Goal: Ask a question: Seek information or help from site administrators or community

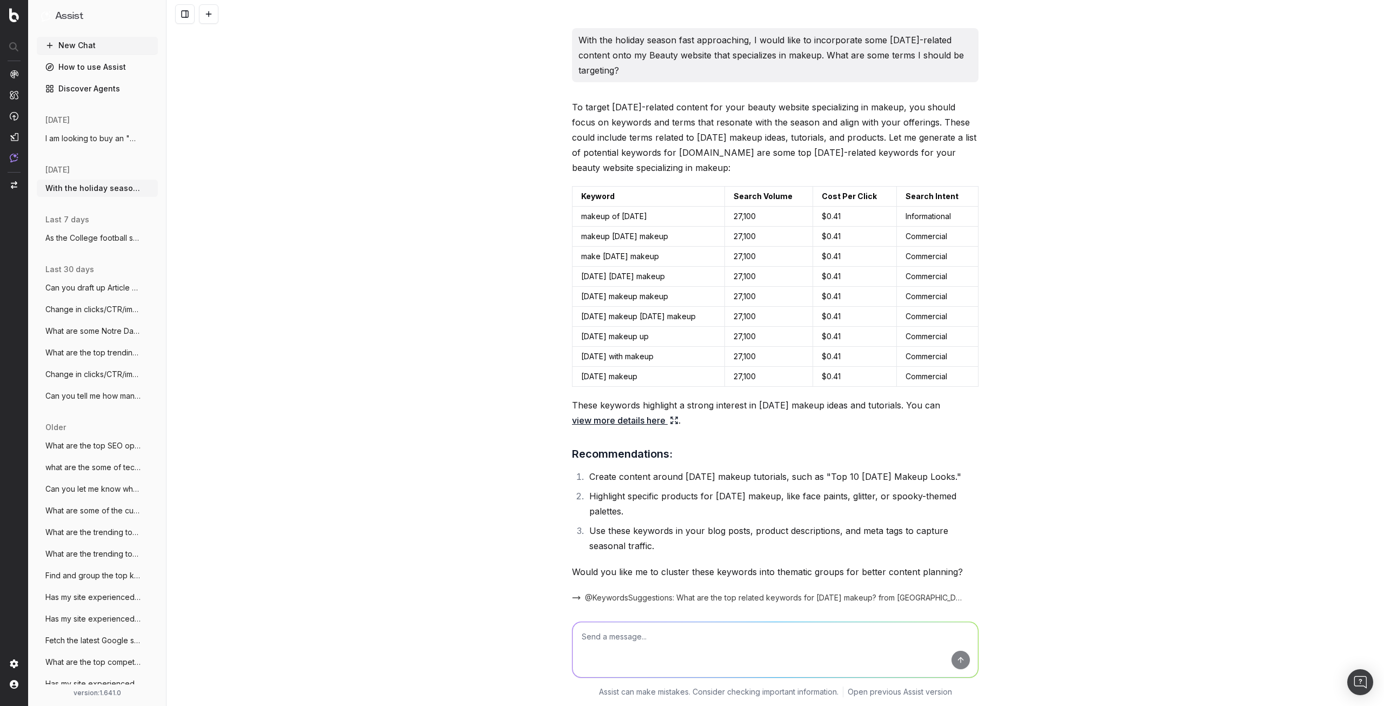
drag, startPoint x: 400, startPoint y: 39, endPoint x: 459, endPoint y: 85, distance: 75.1
click at [446, 136] on div "With the holiday season fast approaching, I would like to incorporate some [DAT…" at bounding box center [776, 353] width 1218 height 706
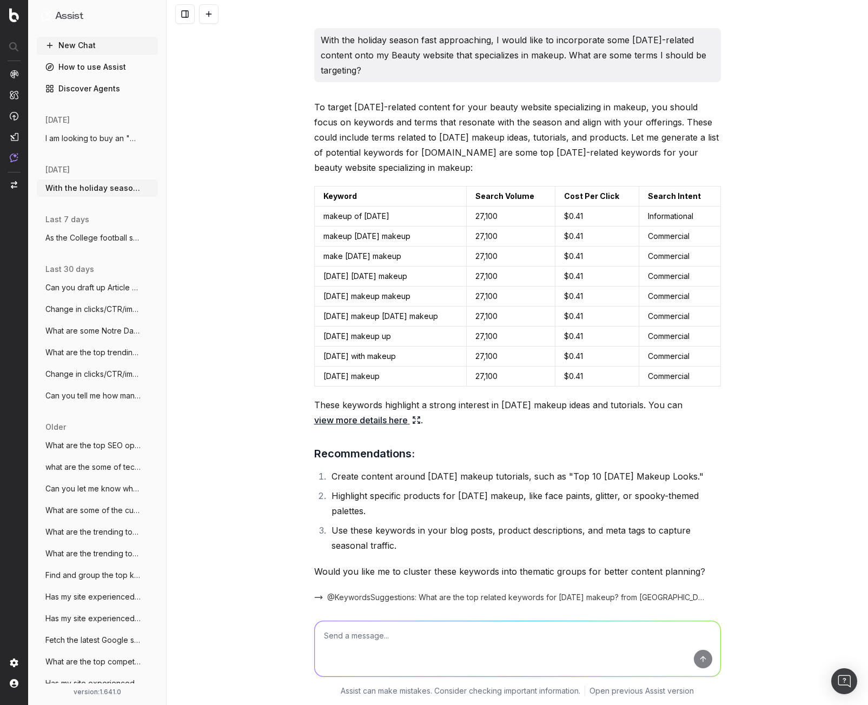
click at [182, 13] on button at bounding box center [184, 13] width 19 height 19
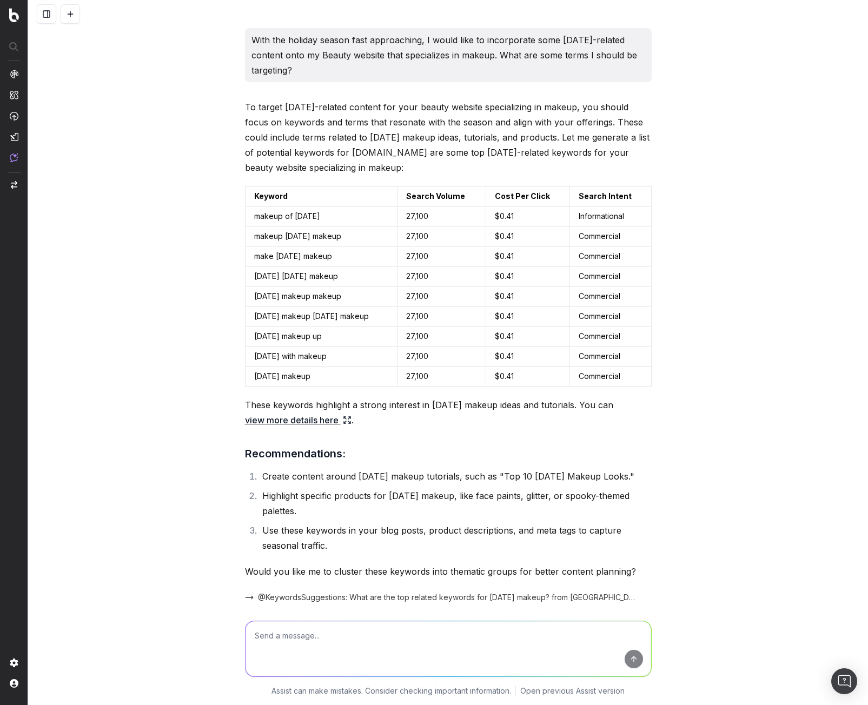
drag, startPoint x: 342, startPoint y: 632, endPoint x: 339, endPoint y: 622, distance: 10.3
click at [343, 630] on textarea at bounding box center [448, 648] width 406 height 55
click at [49, 18] on button at bounding box center [46, 13] width 19 height 19
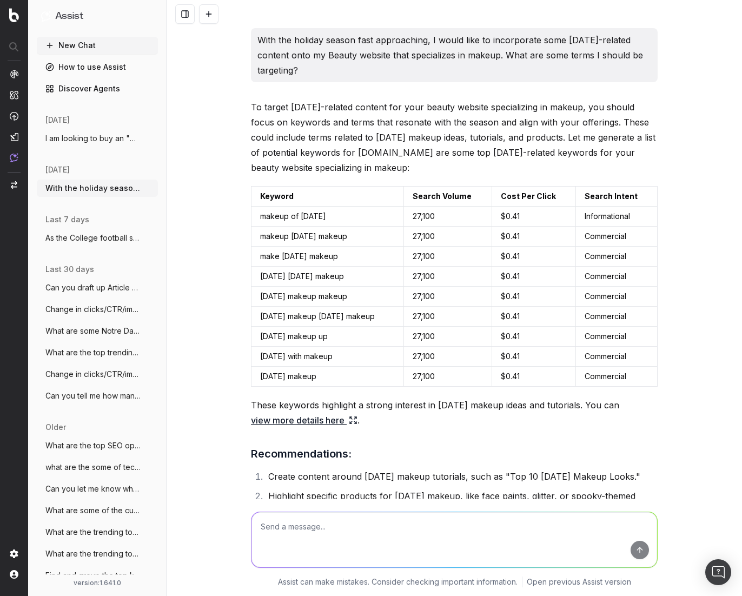
click at [180, 16] on button at bounding box center [184, 13] width 19 height 19
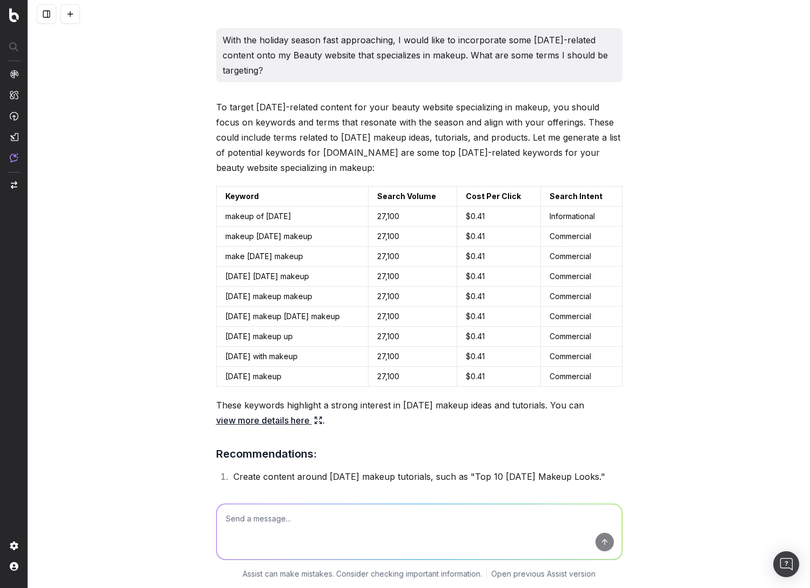
click at [48, 9] on button at bounding box center [46, 13] width 19 height 19
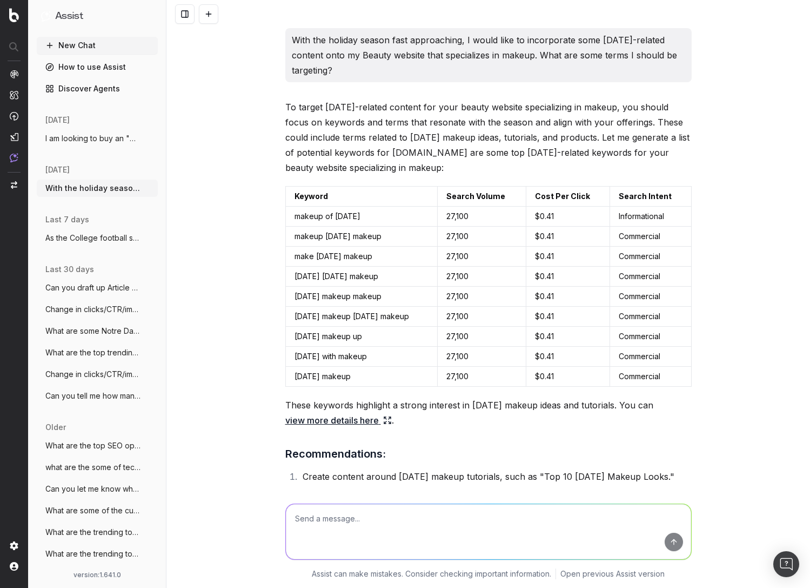
drag, startPoint x: 64, startPoint y: 16, endPoint x: 51, endPoint y: 16, distance: 13.0
click at [51, 16] on button "Assist" at bounding box center [97, 16] width 112 height 15
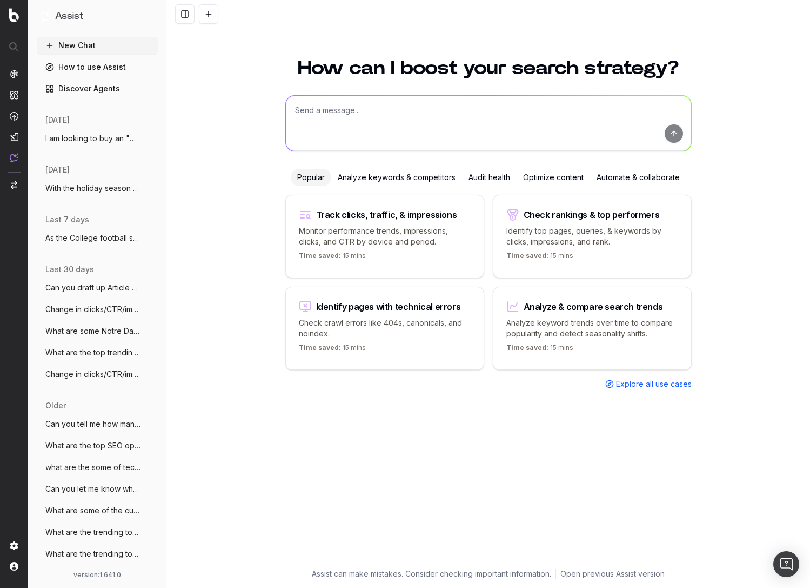
click at [102, 191] on span "With the holiday season fast approaching" at bounding box center [92, 188] width 95 height 11
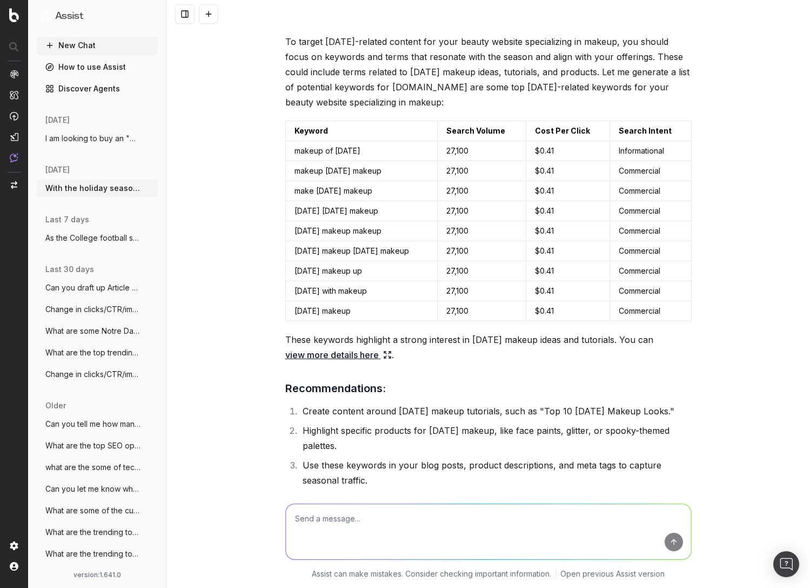
scroll to position [54, 0]
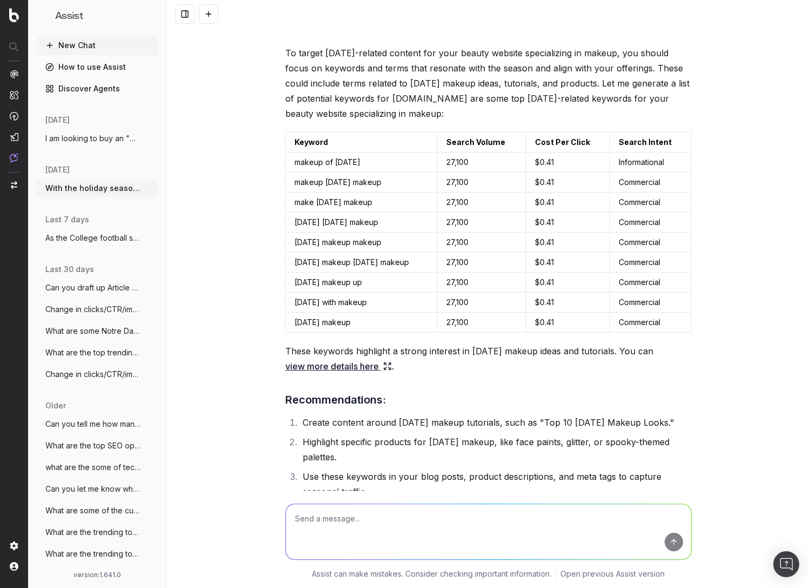
click at [345, 368] on link "view more details here" at bounding box center [338, 365] width 107 height 15
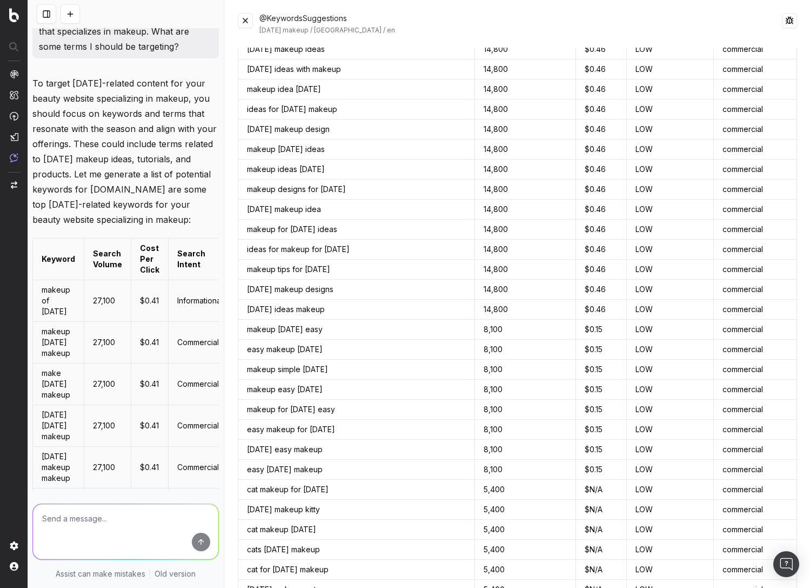
scroll to position [0, 0]
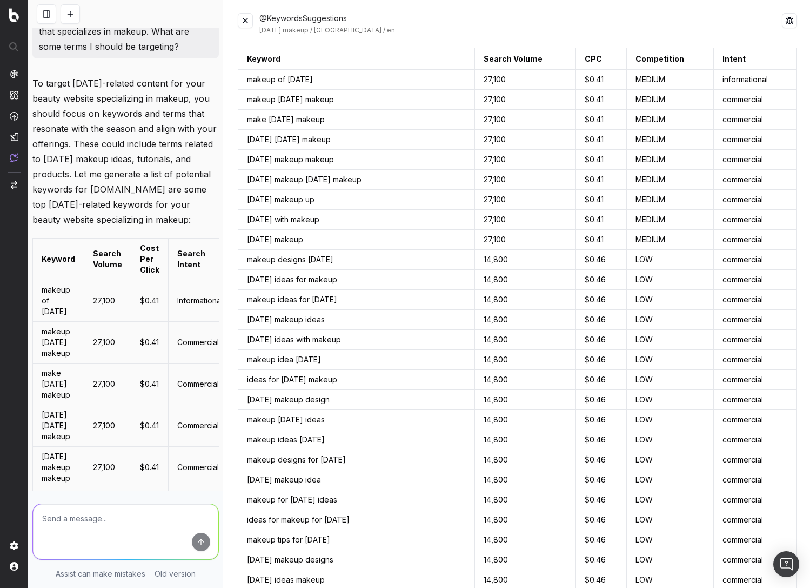
drag, startPoint x: 249, startPoint y: 16, endPoint x: 264, endPoint y: 37, distance: 25.6
click at [250, 15] on button at bounding box center [245, 20] width 15 height 15
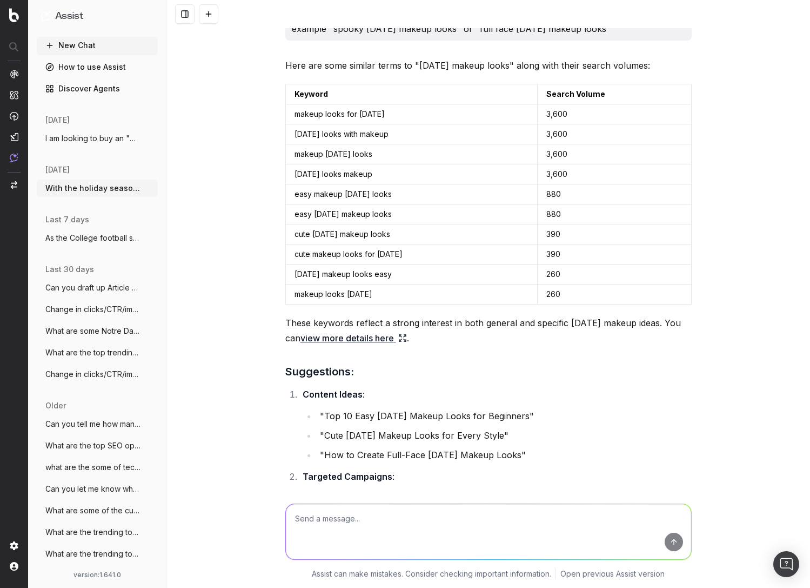
scroll to position [703, 0]
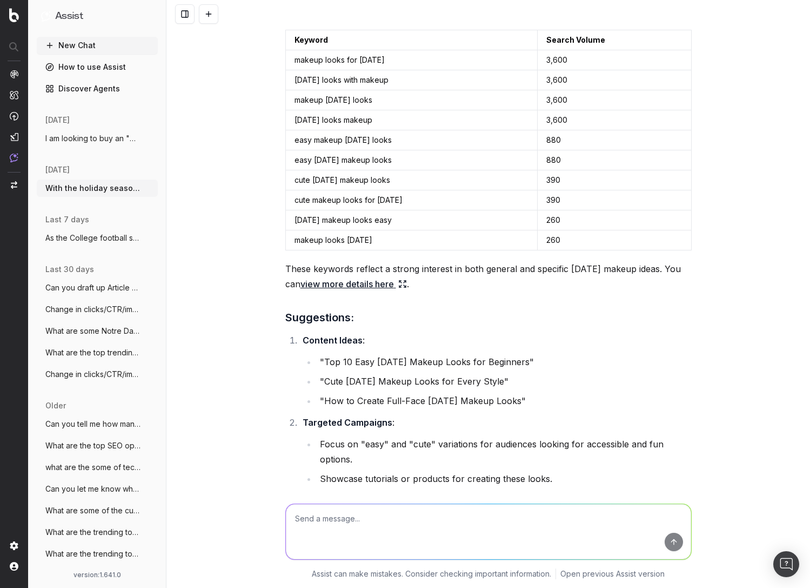
click at [353, 291] on link "view more details here" at bounding box center [354, 283] width 107 height 15
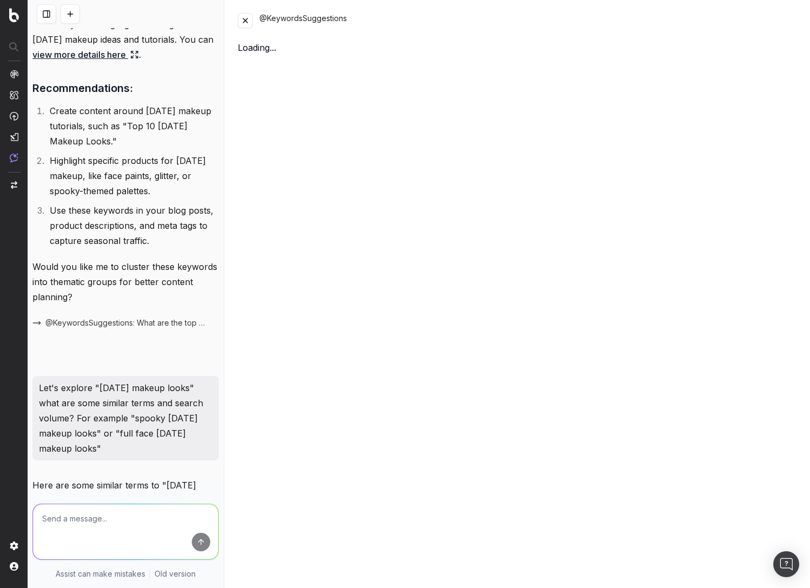
scroll to position [1154, 0]
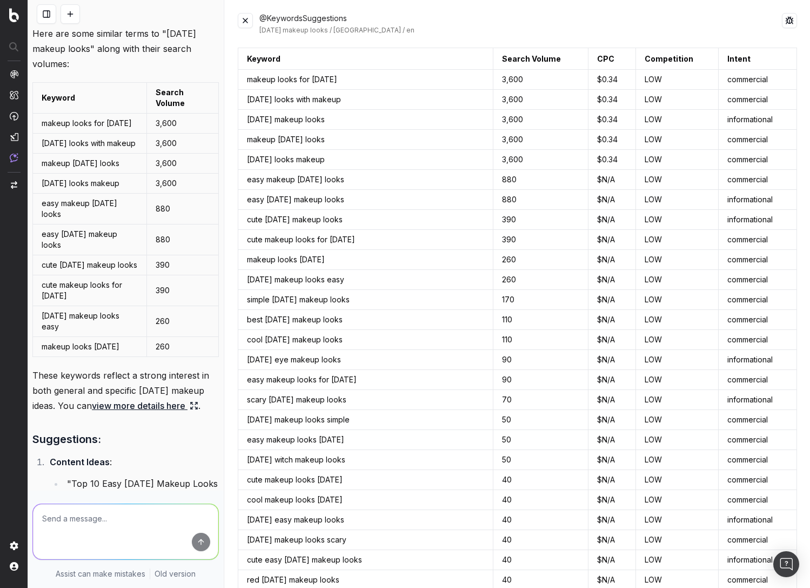
click at [245, 23] on button at bounding box center [245, 20] width 15 height 15
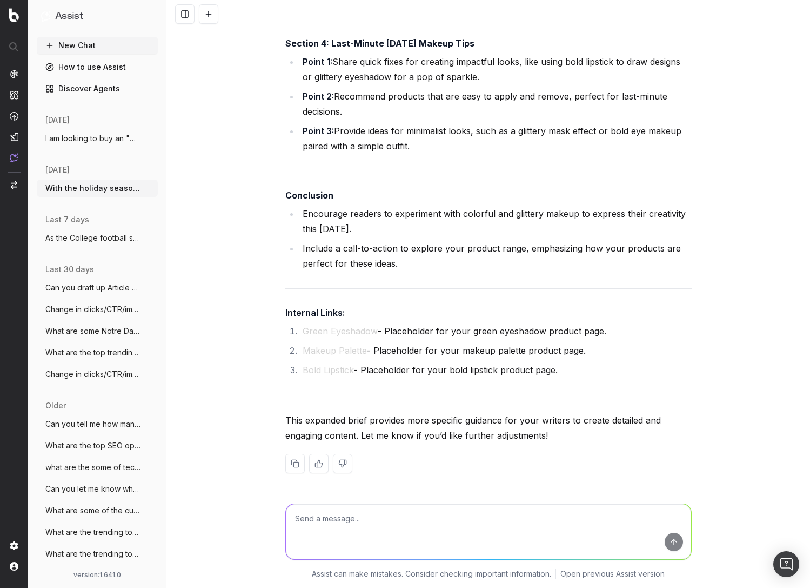
scroll to position [3784, 0]
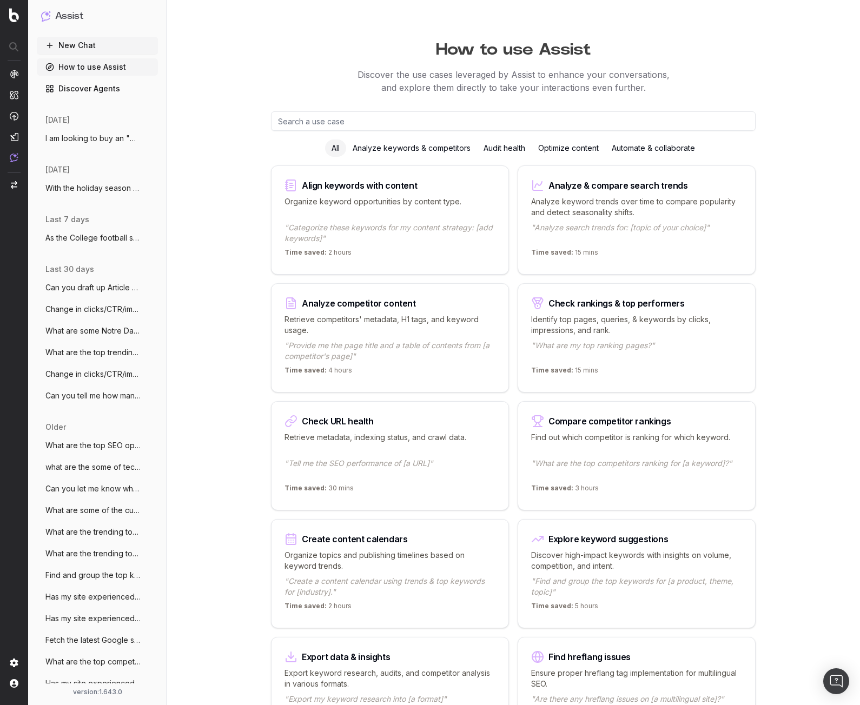
click at [93, 44] on button "New Chat" at bounding box center [97, 45] width 121 height 17
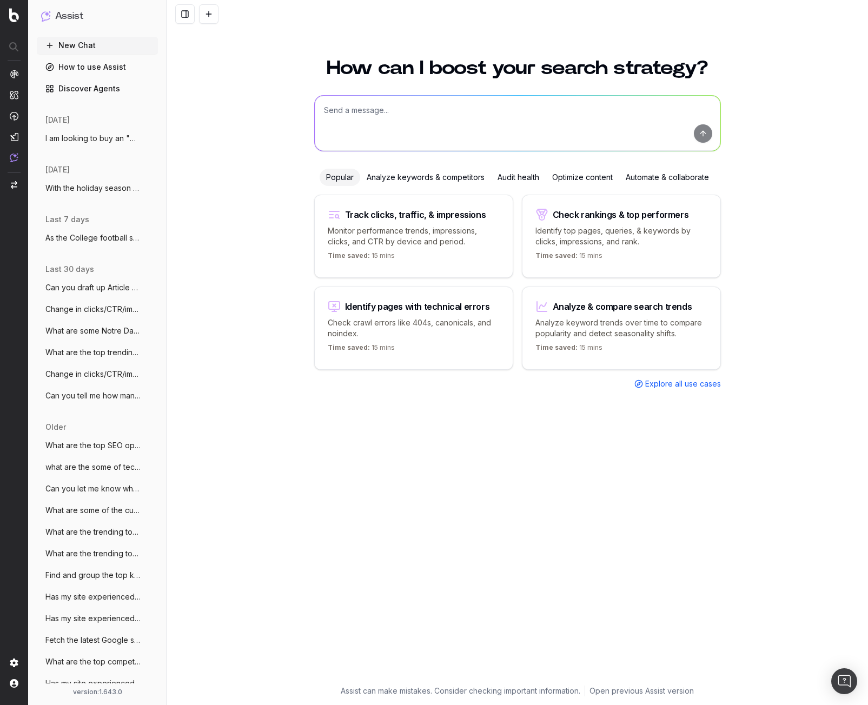
click at [361, 122] on textarea at bounding box center [518, 123] width 406 height 55
click at [422, 117] on textarea "Do I have content" at bounding box center [518, 123] width 406 height 55
click at [423, 114] on textarea "Do I have content" at bounding box center [518, 123] width 406 height 55
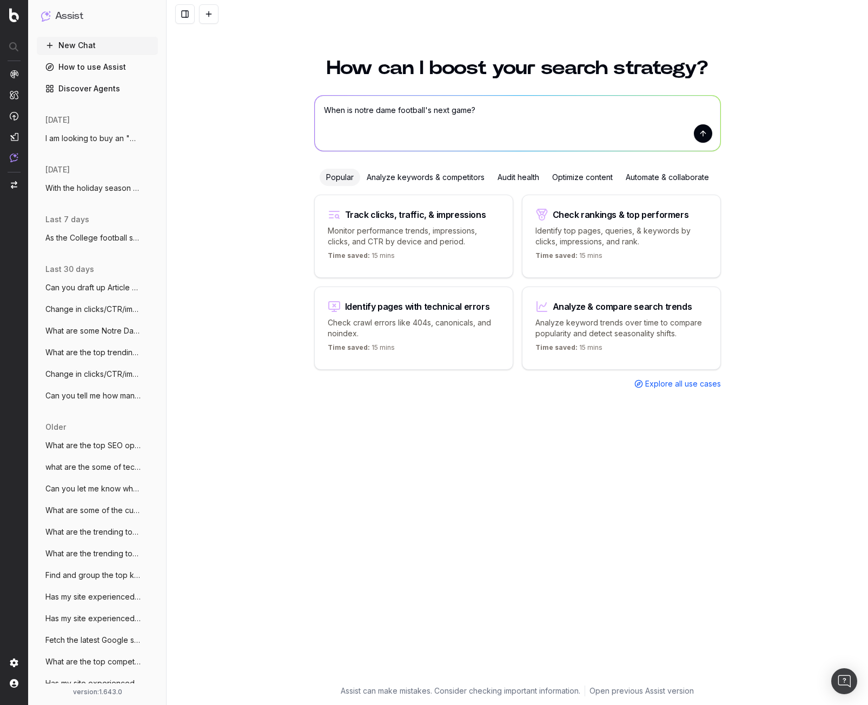
type textarea "When is notre dame football's next game?"
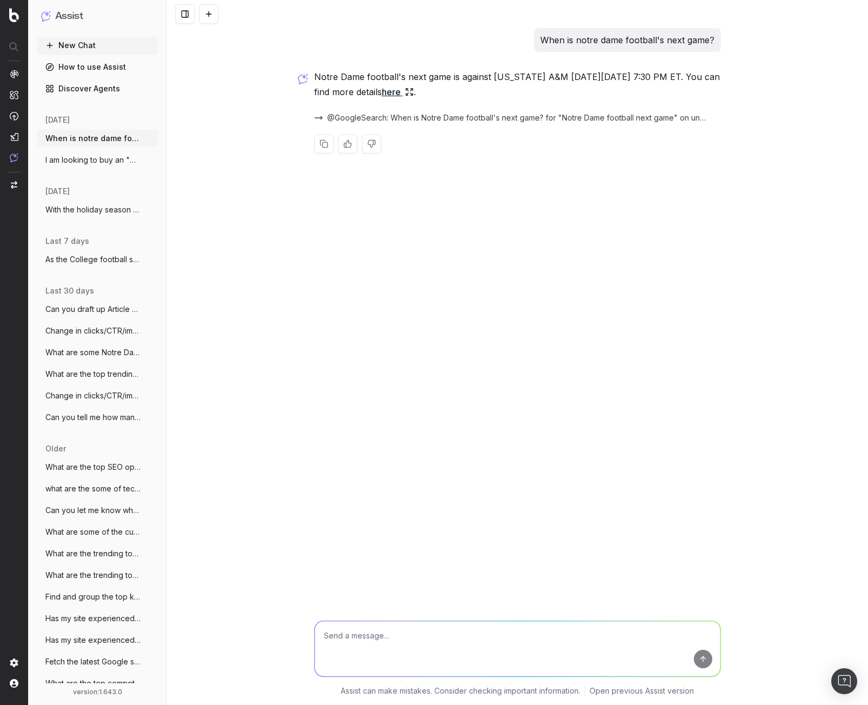
click at [476, 632] on textarea at bounding box center [518, 648] width 406 height 55
type textarea "Do I have content on my site [DOMAIN_NAME] about [US_STATE] A&M?"
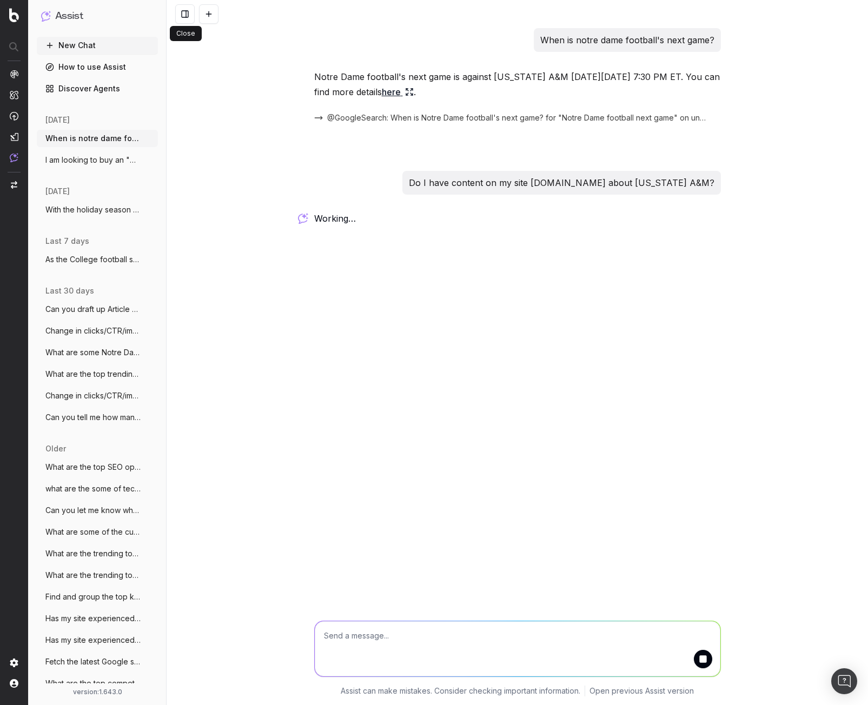
click at [182, 17] on button at bounding box center [184, 13] width 19 height 19
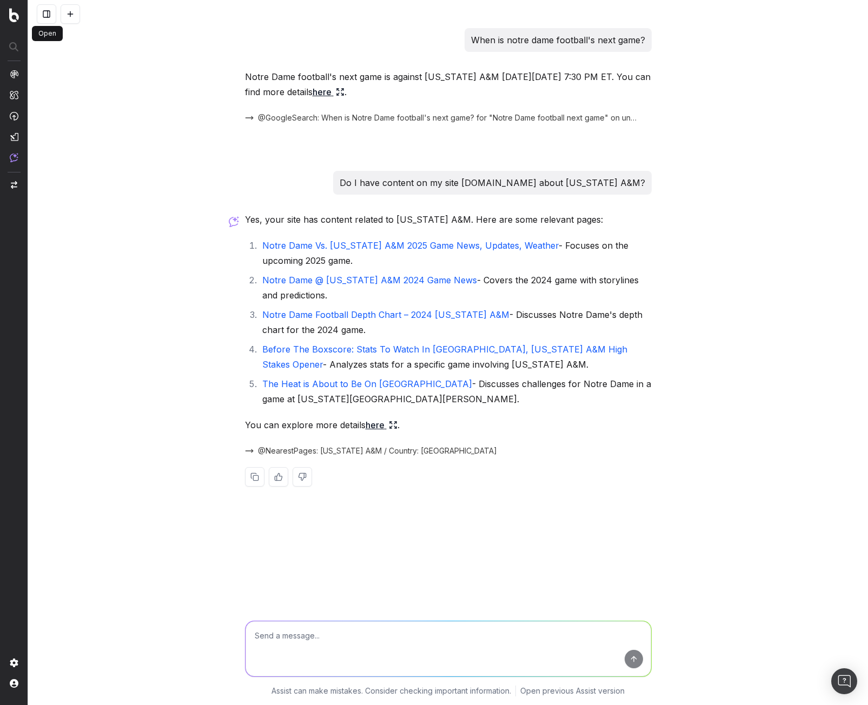
click at [355, 249] on link "Notre Dame Vs. [US_STATE] A&M 2025 Game News, Updates, Weather" at bounding box center [410, 245] width 296 height 11
drag, startPoint x: 261, startPoint y: 245, endPoint x: 527, endPoint y: 248, distance: 266.0
click at [527, 248] on li "Notre Dame Vs. [US_STATE] A&M 2025 Game News, Updates, Weather - Focuses on the…" at bounding box center [455, 253] width 393 height 30
click at [689, 269] on div "When is notre dame football's next game? Notre Dame football's next game is aga…" at bounding box center [448, 352] width 840 height 705
click at [436, 635] on textarea at bounding box center [448, 648] width 406 height 55
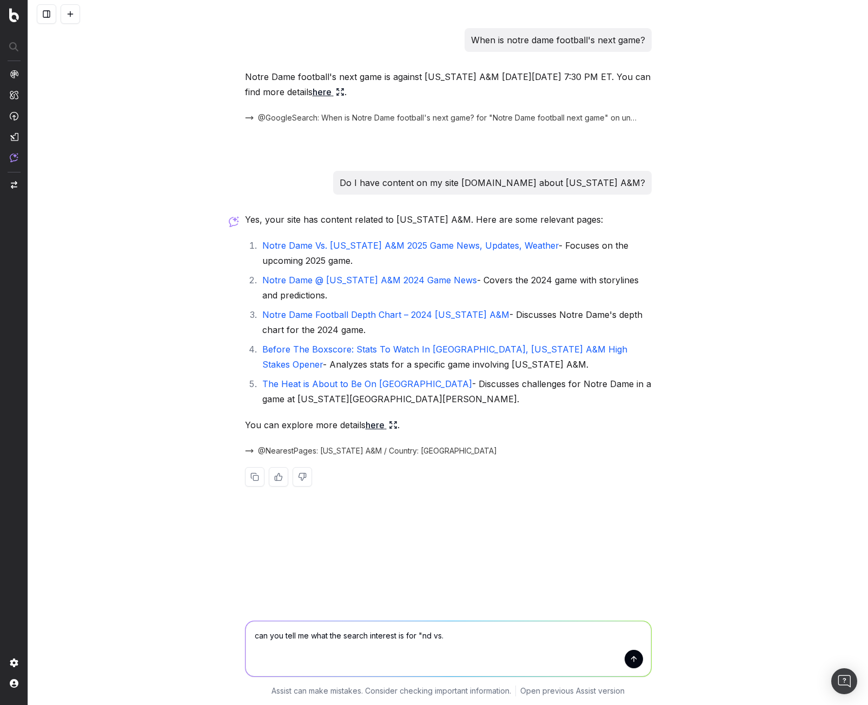
click at [466, 642] on textarea "can you tell me what the search interest is for "nd vs." at bounding box center [448, 648] width 406 height 55
paste textarea "a&m"
type textarea "can you tell me what the search interest is relating to Notre Dame vs. [US_STAT…"
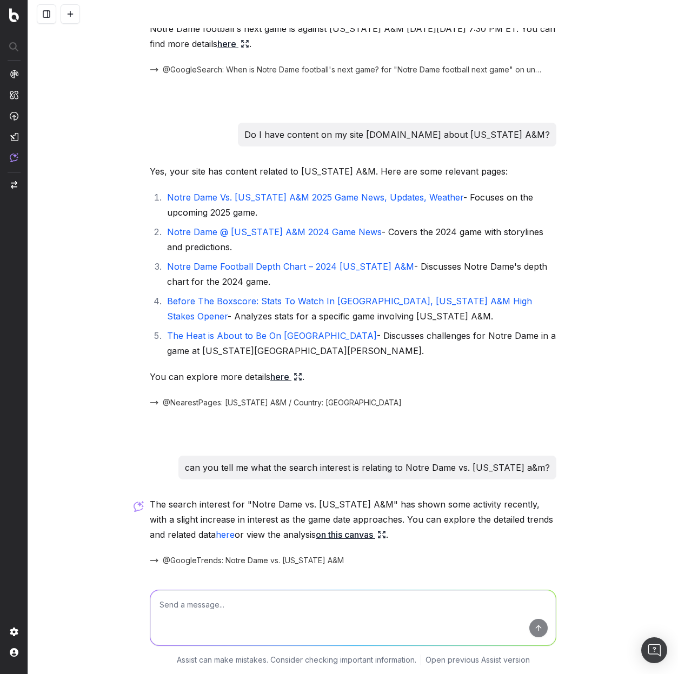
scroll to position [85, 0]
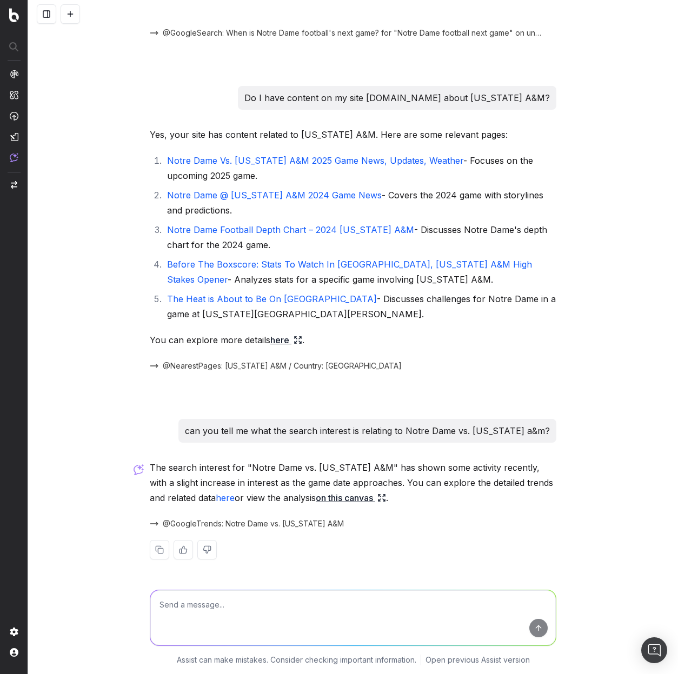
click at [316, 499] on link "on this canvas" at bounding box center [351, 497] width 70 height 15
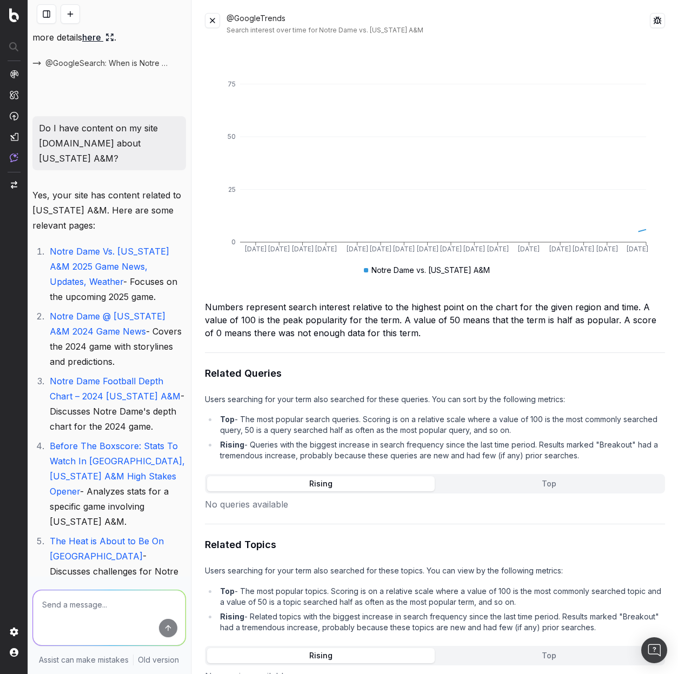
scroll to position [23, 0]
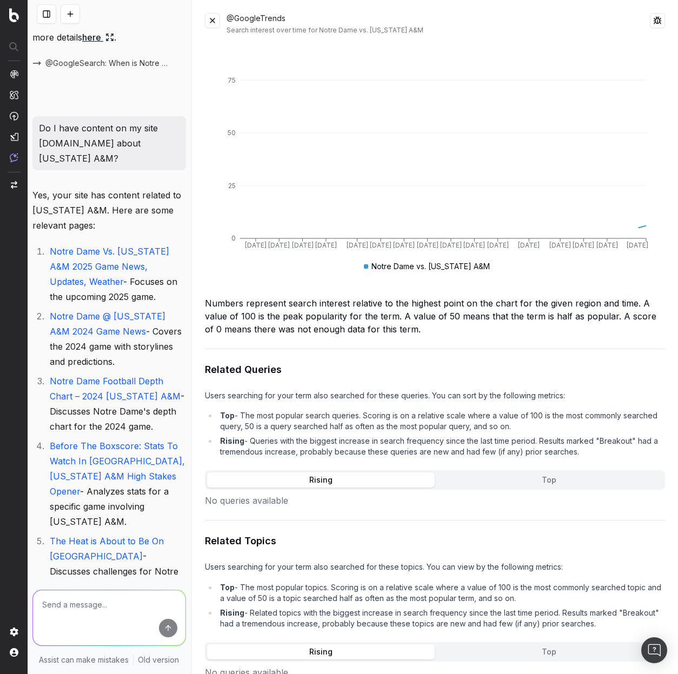
click at [479, 473] on button "Top" at bounding box center [549, 480] width 228 height 15
click at [380, 474] on button "Rising" at bounding box center [321, 480] width 228 height 15
drag, startPoint x: 361, startPoint y: 646, endPoint x: 469, endPoint y: 640, distance: 107.8
click at [363, 645] on button "Rising" at bounding box center [321, 652] width 228 height 15
click at [490, 645] on button "Top" at bounding box center [549, 652] width 228 height 15
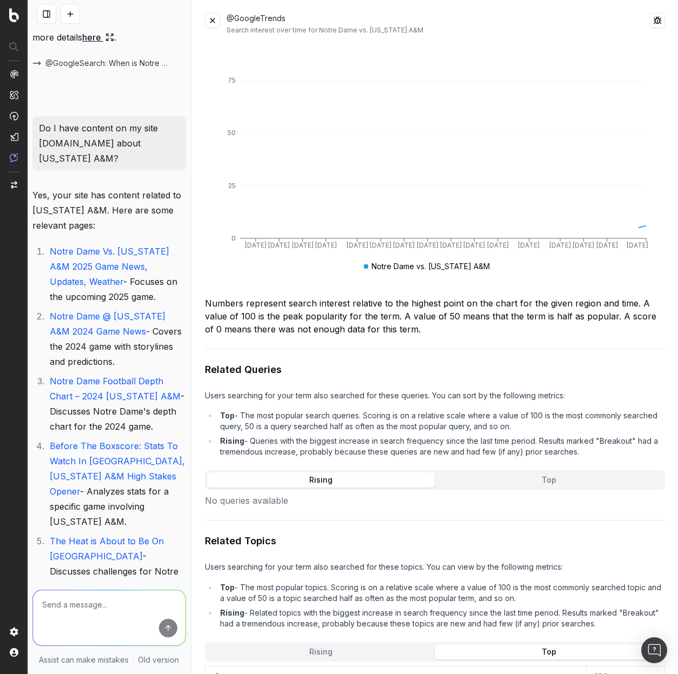
scroll to position [72, 0]
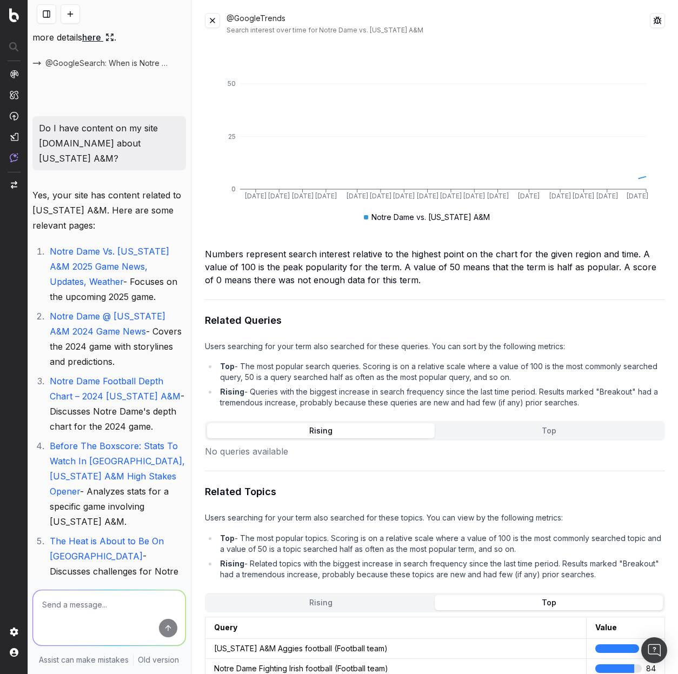
click at [215, 19] on button at bounding box center [212, 20] width 15 height 15
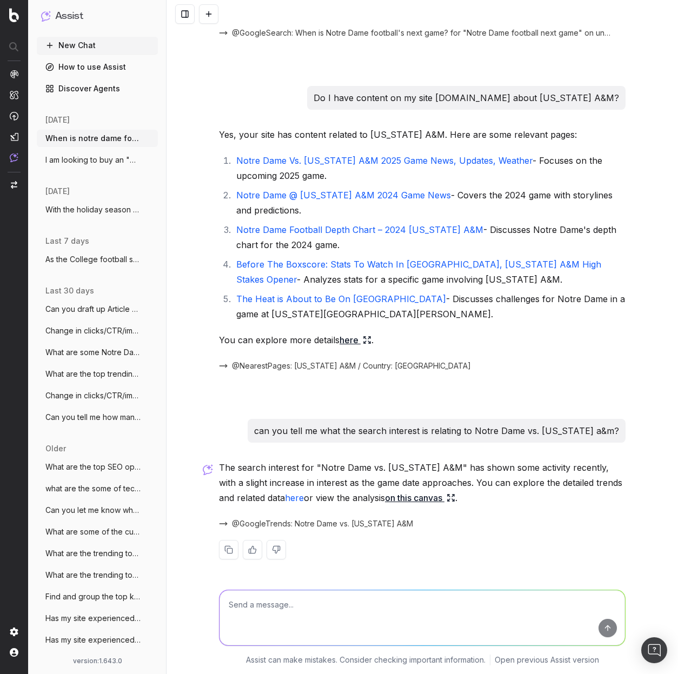
click at [455, 101] on p "Do I have content on my site [DOMAIN_NAME] about [US_STATE] A&M?" at bounding box center [466, 97] width 305 height 15
click at [456, 99] on p "Do I have content on my site [DOMAIN_NAME] about [US_STATE] A&M?" at bounding box center [466, 97] width 305 height 15
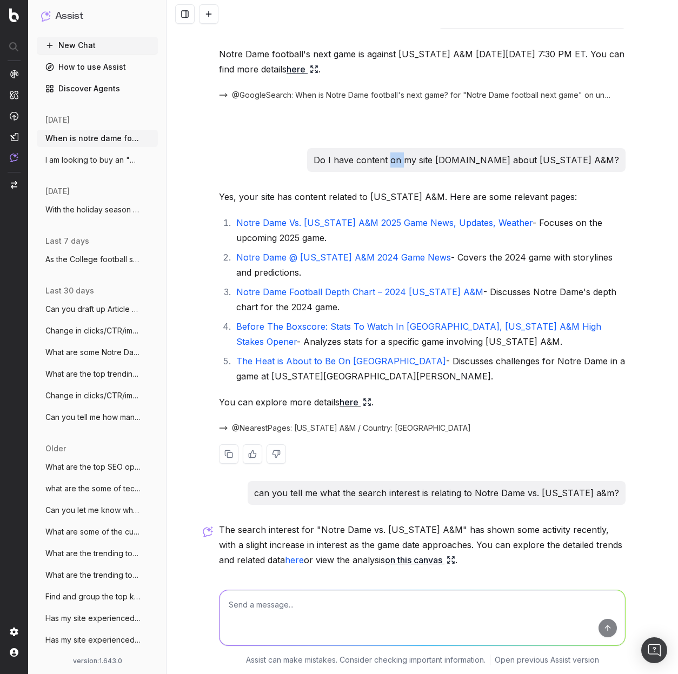
scroll to position [0, 0]
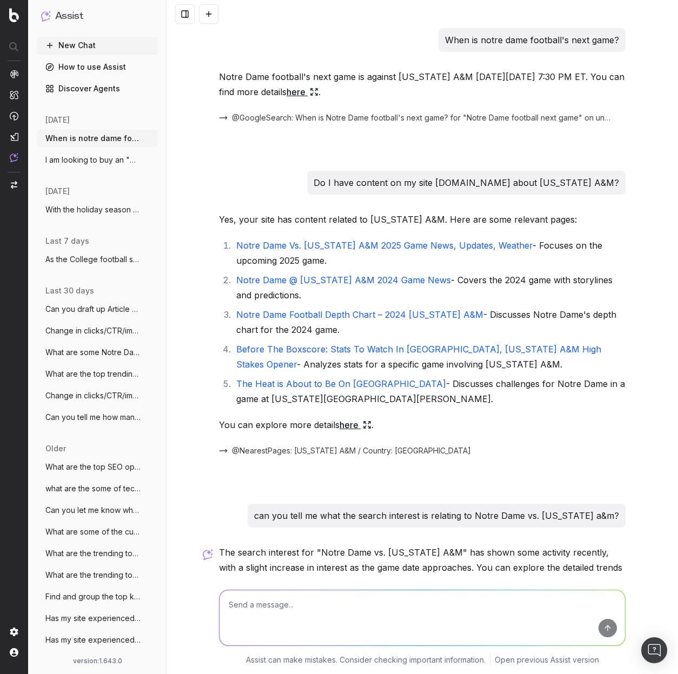
click at [459, 42] on p "When is notre dame football's next game?" at bounding box center [532, 39] width 174 height 15
click at [460, 41] on p "When is notre dame football's next game?" at bounding box center [532, 39] width 174 height 15
copy p "When is notre dame football's next game?"
click at [211, 21] on button at bounding box center [208, 13] width 19 height 19
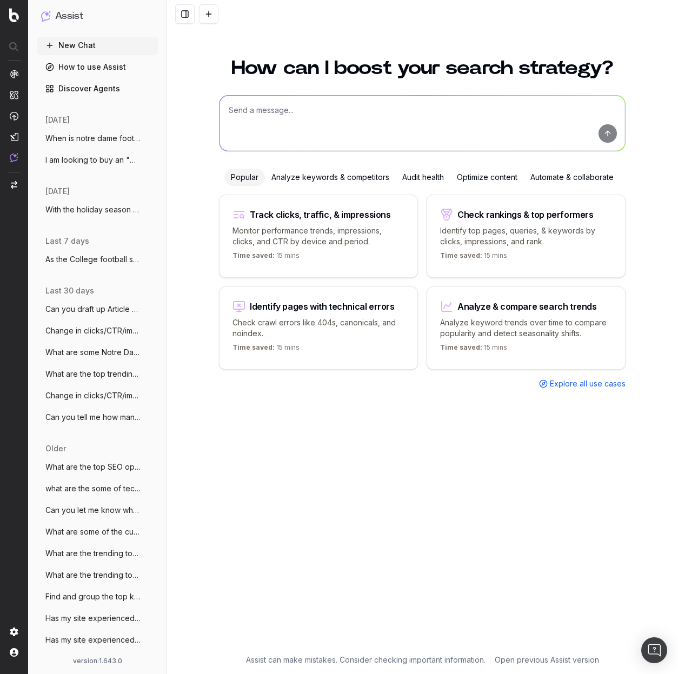
click at [322, 122] on textarea at bounding box center [423, 123] width 406 height 55
paste textarea "When is notre dame football's next game?"
type textarea "When is notre dame football's next game?"
click at [414, 99] on textarea "When is notre dame football's next game?" at bounding box center [423, 123] width 406 height 55
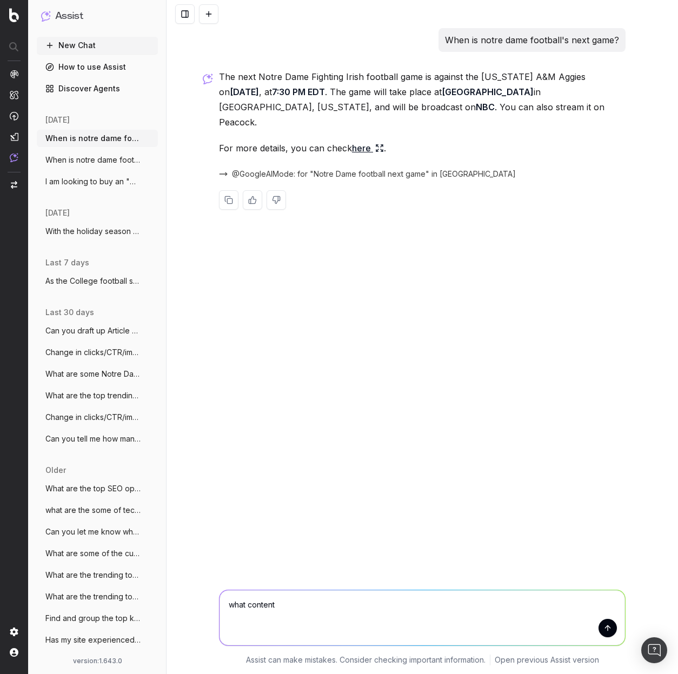
type textarea "what content"
drag, startPoint x: 310, startPoint y: 604, endPoint x: 315, endPoint y: 600, distance: 6.9
click at [313, 604] on textarea "do i have any [US_STATE] a&M content on my website [DOMAIN_NAME]?" at bounding box center [423, 617] width 406 height 55
type textarea "do i have any [US_STATE] a&m content on my website [DOMAIN_NAME]?"
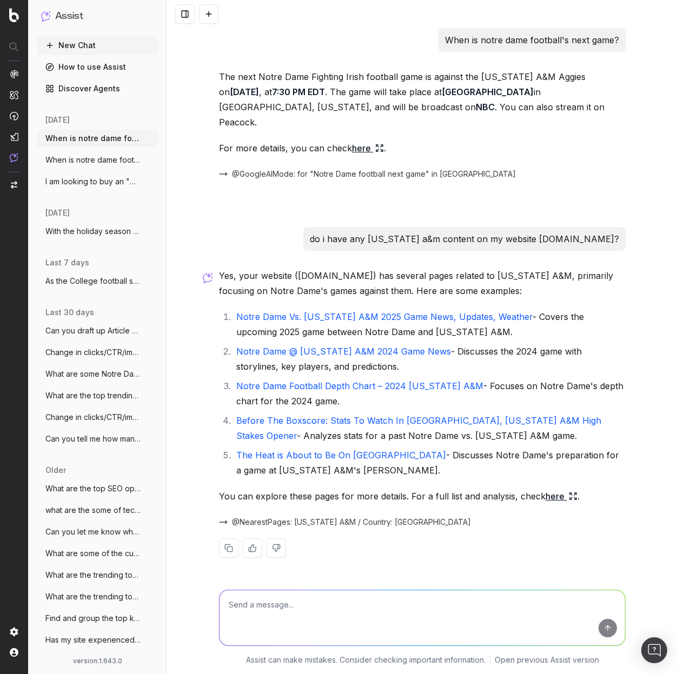
click at [478, 610] on textarea at bounding box center [423, 617] width 406 height 55
type textarea "how much content is on article #1?"
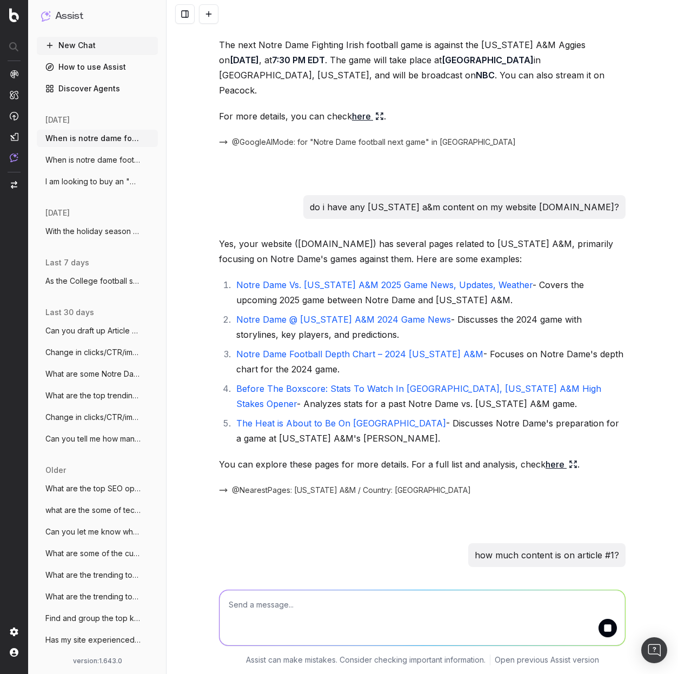
scroll to position [39, 0]
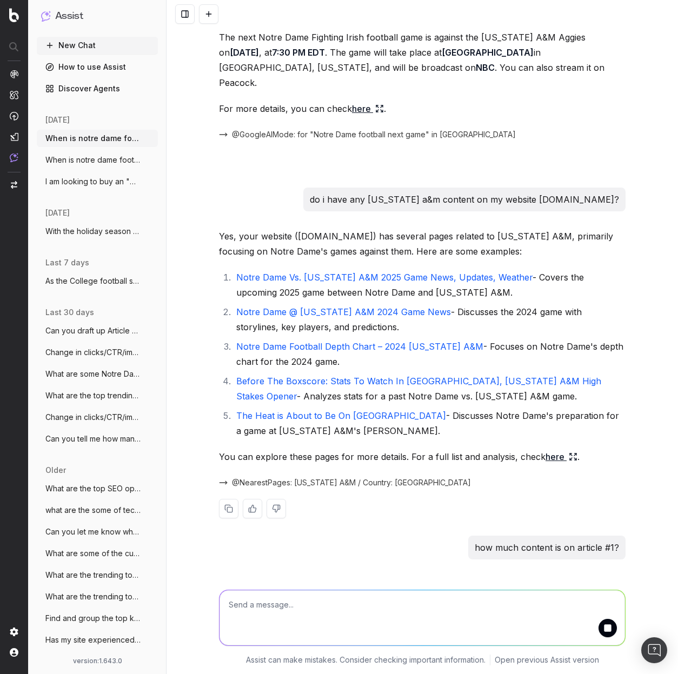
click at [546, 449] on link "here" at bounding box center [562, 456] width 32 height 15
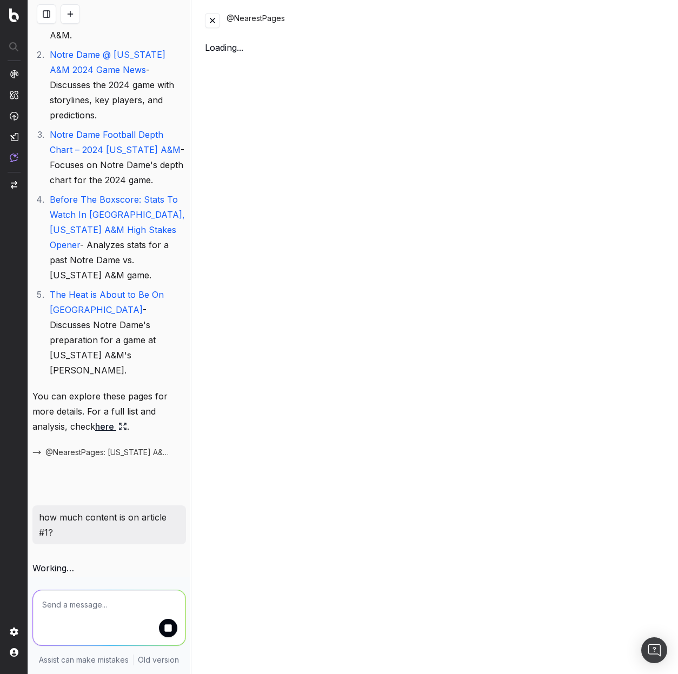
scroll to position [448, 0]
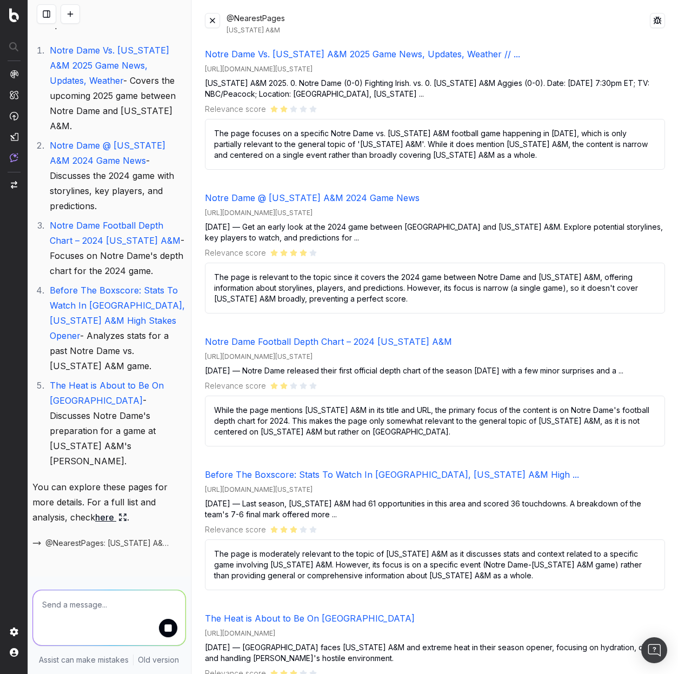
click at [211, 19] on button at bounding box center [212, 20] width 15 height 15
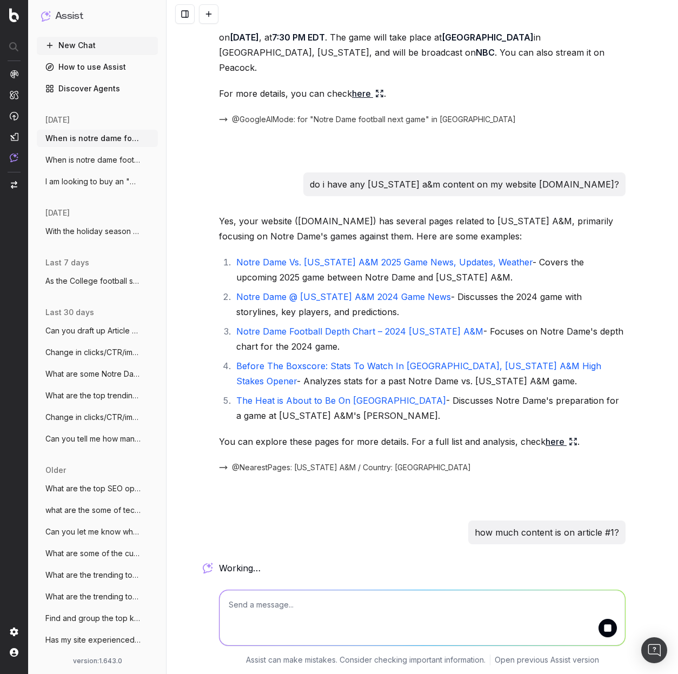
scroll to position [39, 0]
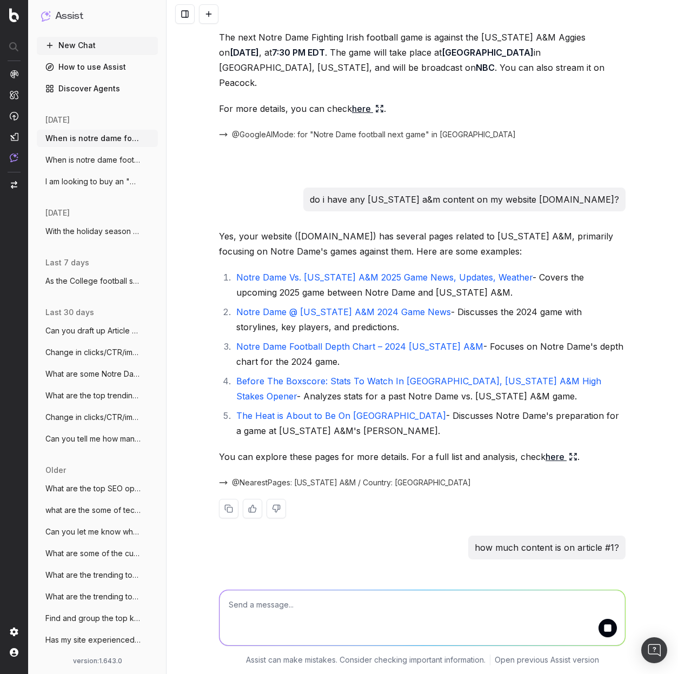
click at [475, 479] on span at bounding box center [479, 483] width 9 height 9
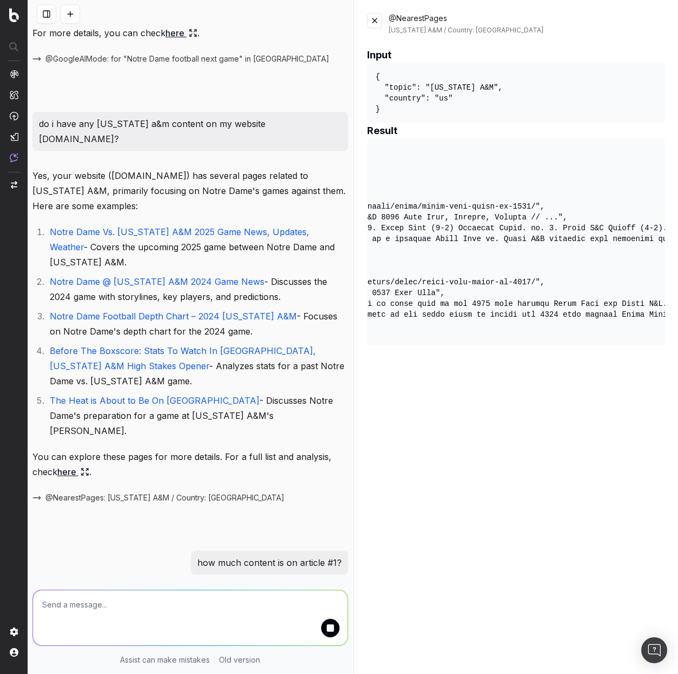
scroll to position [0, 0]
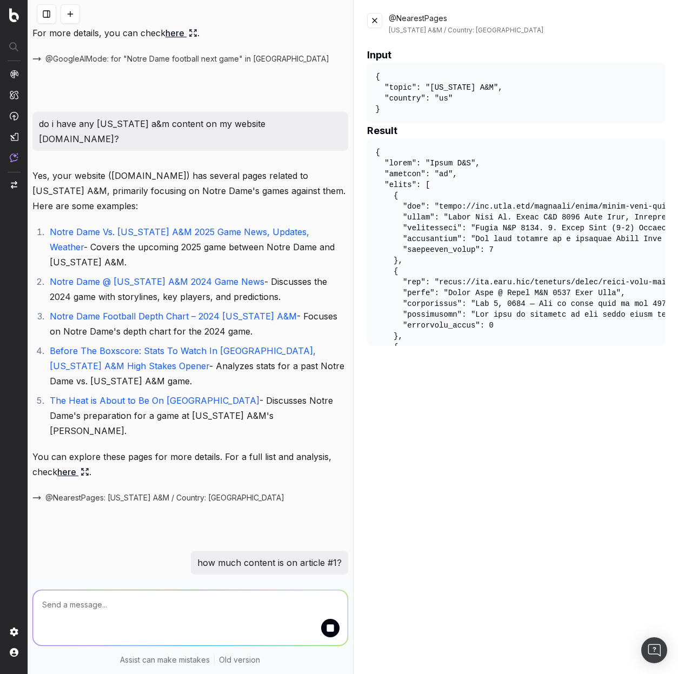
click at [374, 23] on button at bounding box center [374, 20] width 15 height 15
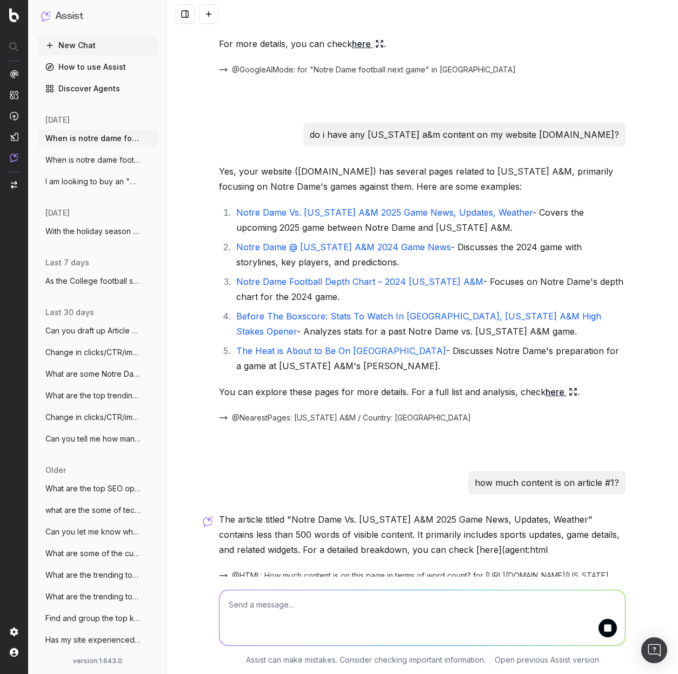
scroll to position [141, 0]
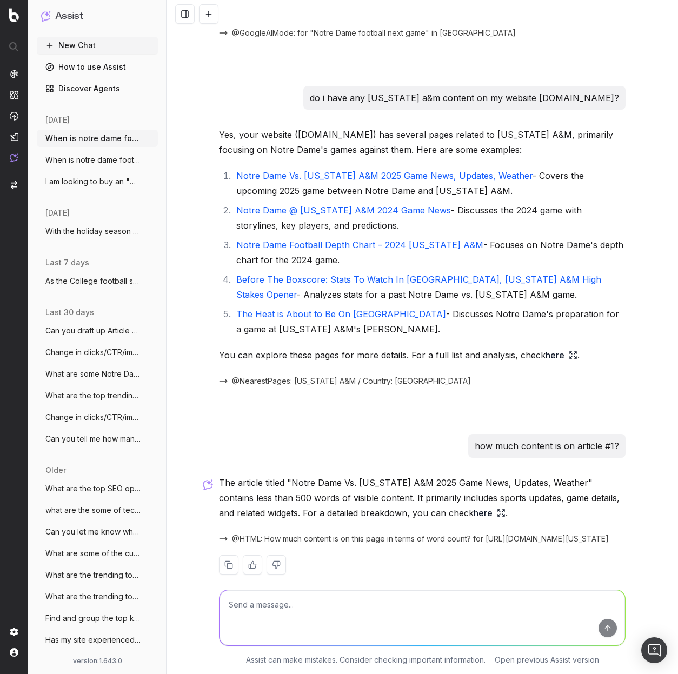
click at [360, 600] on textarea at bounding box center [423, 617] width 406 height 55
type textarea "Given that"
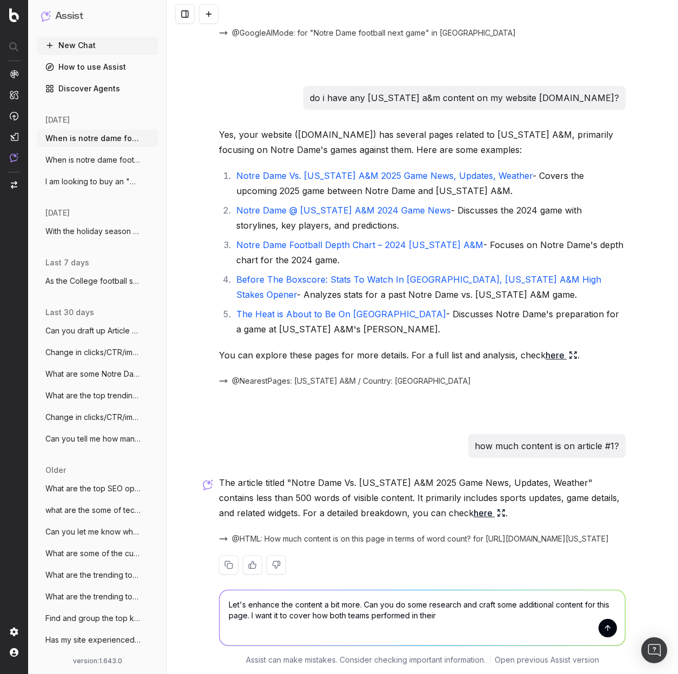
click at [464, 623] on textarea "Let's enhance the content a bit more. Can you do some research and craft some a…" at bounding box center [423, 617] width 406 height 55
type textarea "Let's enhance the content a bit more. Can you do some research and craft some a…"
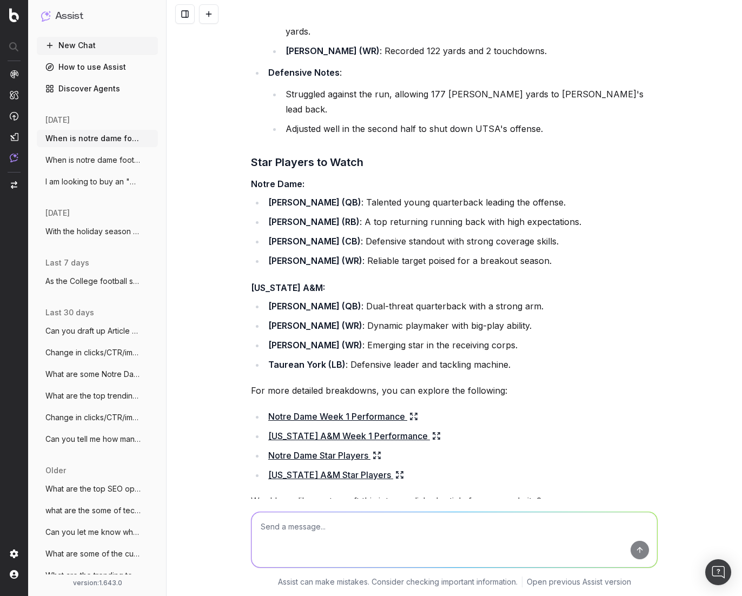
scroll to position [1188, 0]
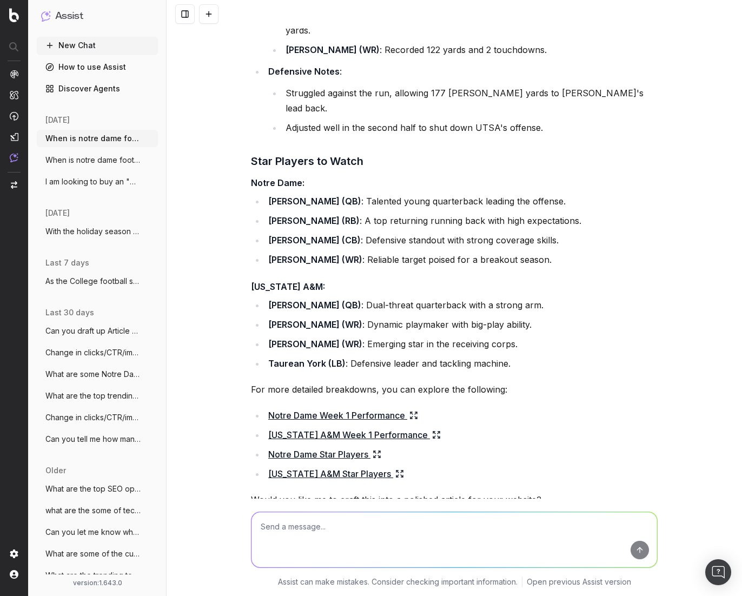
click at [454, 542] on textarea at bounding box center [454, 539] width 406 height 55
click at [415, 412] on icon at bounding box center [416, 413] width 2 height 2
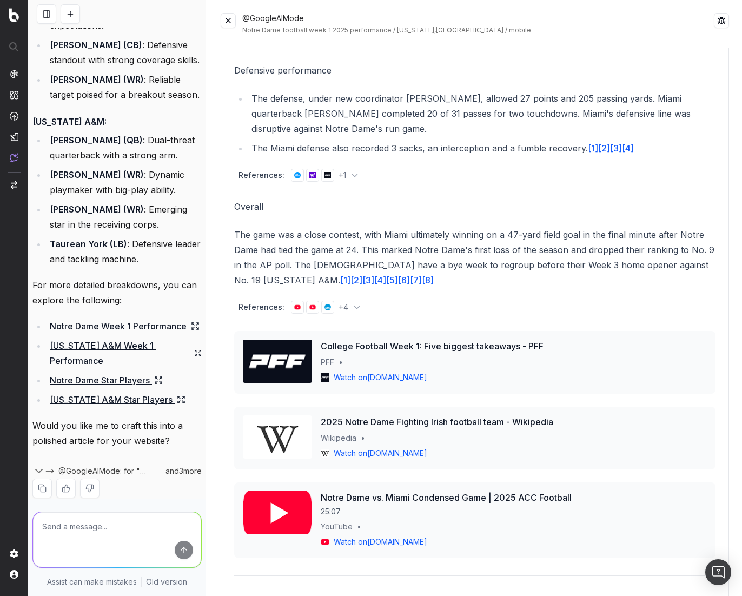
scroll to position [2343, 0]
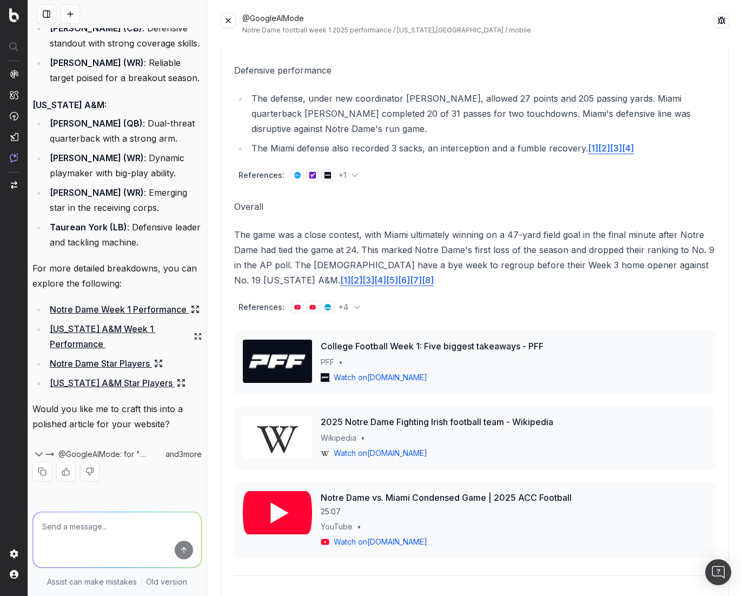
click at [194, 334] on icon at bounding box center [198, 336] width 8 height 9
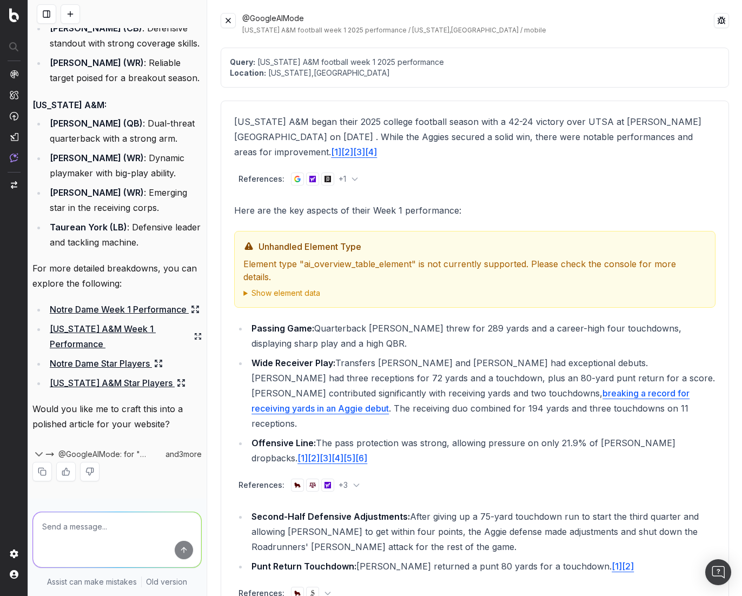
drag, startPoint x: 229, startPoint y: 19, endPoint x: 234, endPoint y: 121, distance: 101.8
click at [229, 17] on button at bounding box center [228, 20] width 15 height 15
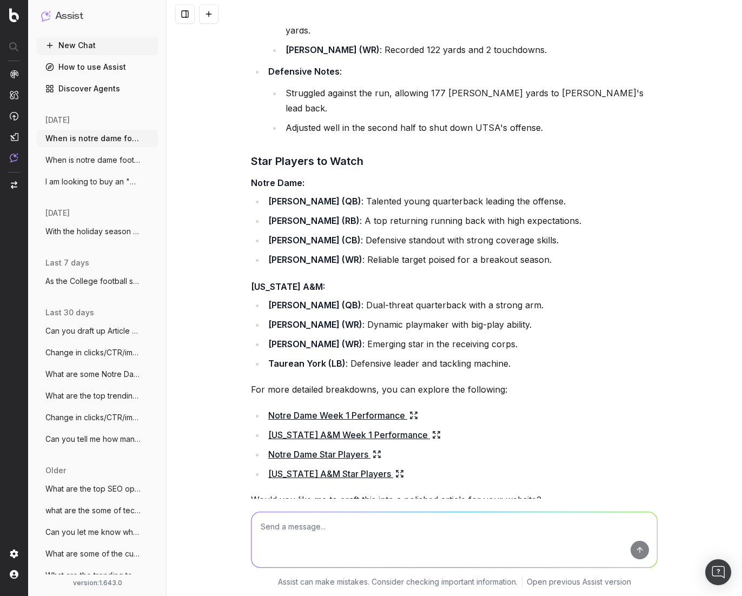
click at [366, 534] on textarea at bounding box center [454, 539] width 406 height 55
type textarea "Yes please!"
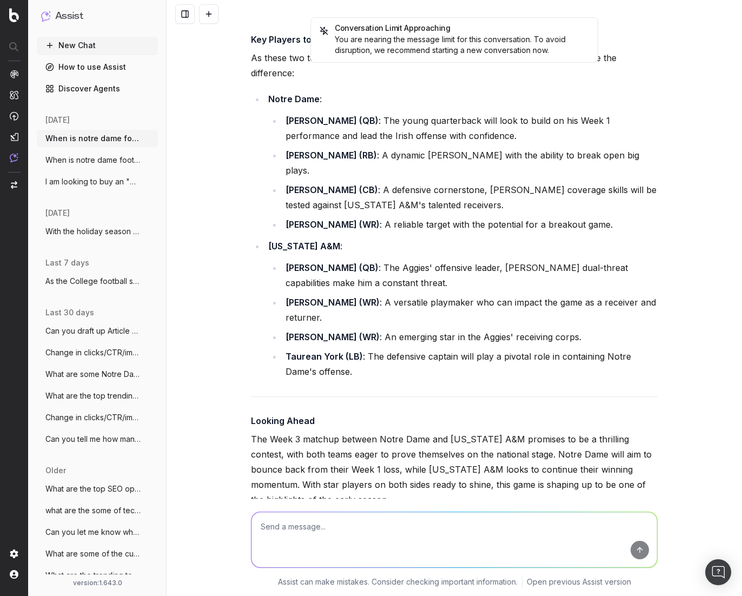
scroll to position [2593, 0]
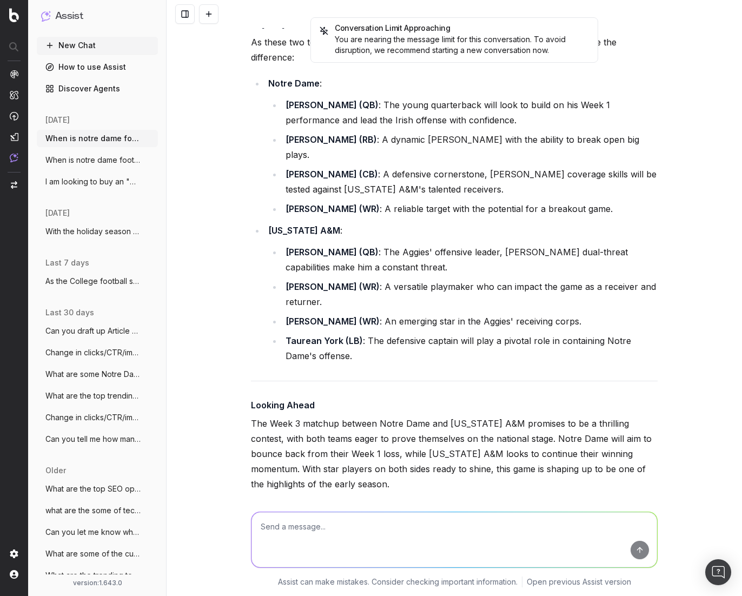
click at [683, 384] on div "Conversation Limit Approaching You are nearing the message limit for this conve…" at bounding box center [454, 298] width 575 height 596
click at [376, 39] on div "You are nearing the message limit for this conversation. To avoid disruption, w…" at bounding box center [454, 45] width 269 height 22
click at [306, 24] on div "Conversation Limit Approaching You are nearing the message limit for this conve…" at bounding box center [454, 14] width 575 height 28
click at [326, 24] on div "Conversation Limit Approaching You are nearing the message limit for this conve…" at bounding box center [454, 39] width 288 height 45
click at [327, 24] on div "Conversation Limit Approaching You are nearing the message limit for this conve…" at bounding box center [454, 39] width 288 height 45
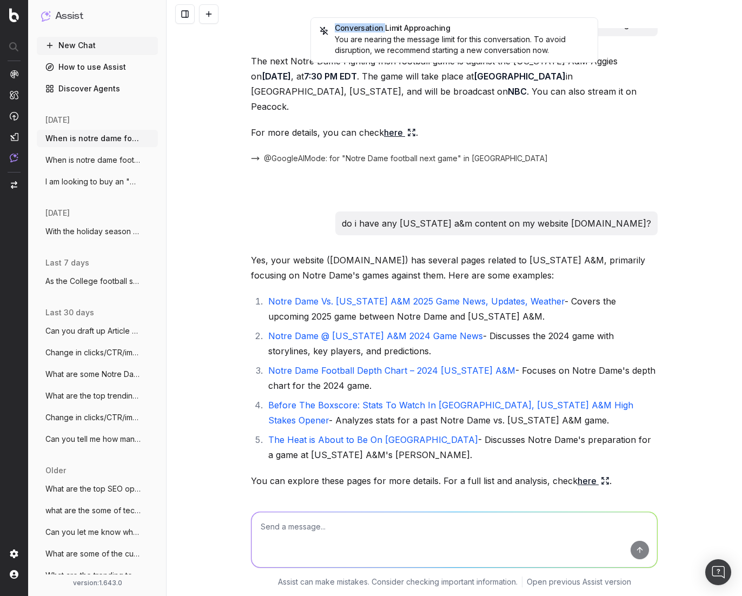
scroll to position [0, 0]
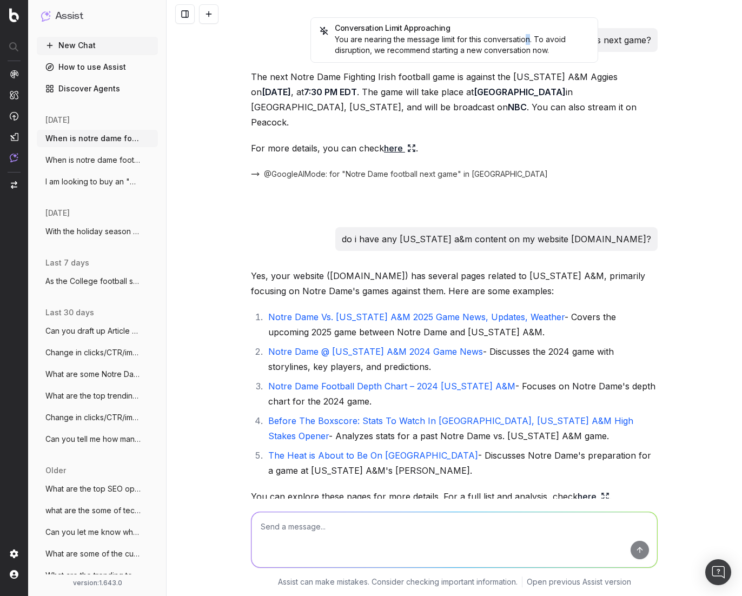
click at [527, 42] on div "You are nearing the message limit for this conversation. To avoid disruption, w…" at bounding box center [454, 45] width 269 height 22
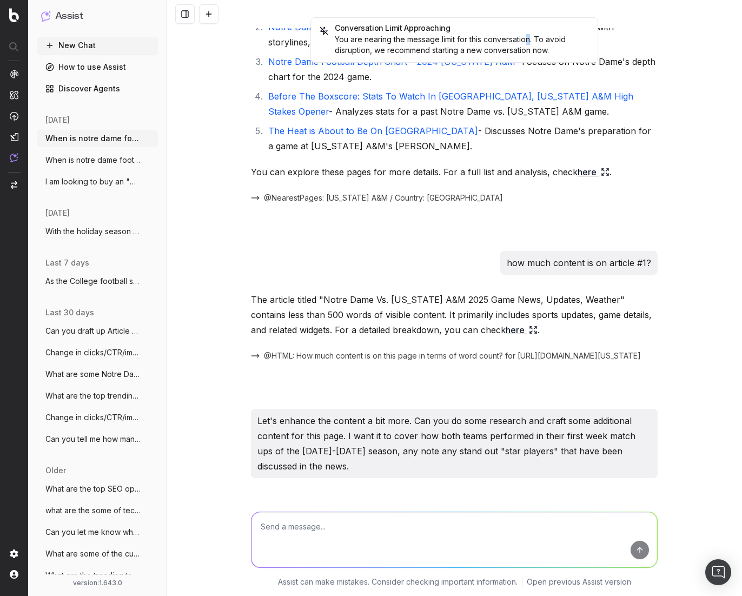
click at [91, 161] on span "When is notre dame football's next game?" at bounding box center [92, 160] width 95 height 11
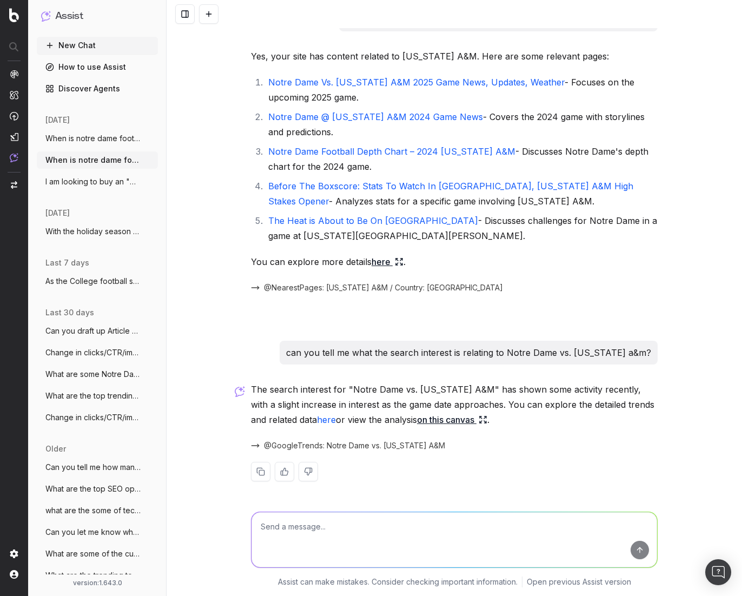
click at [92, 143] on span "When is notre dame football's next game?" at bounding box center [92, 138] width 95 height 11
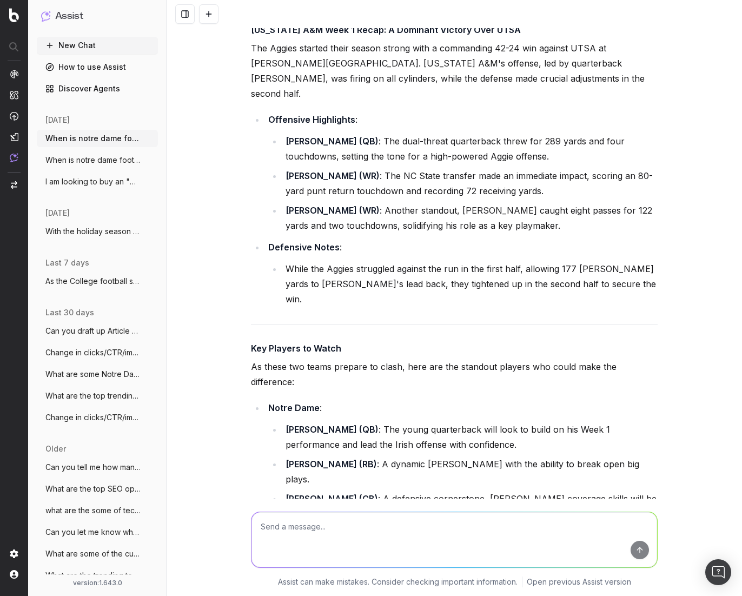
scroll to position [2593, 0]
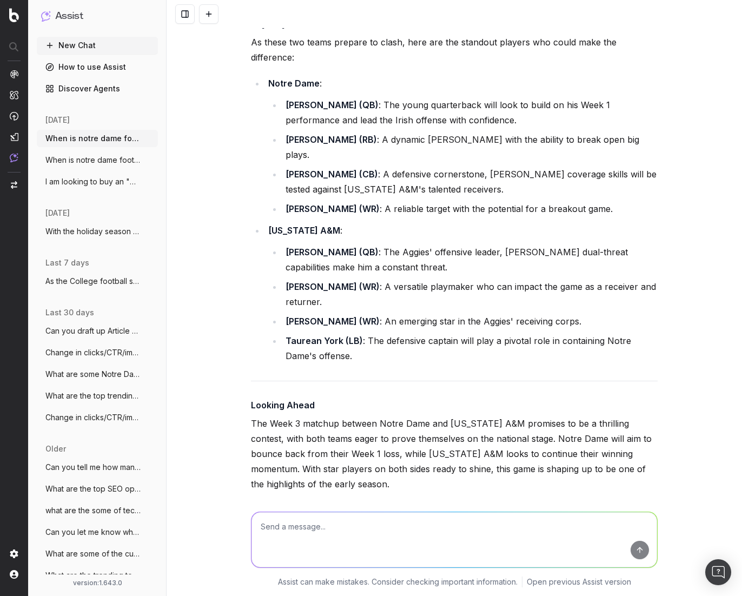
drag, startPoint x: 263, startPoint y: 448, endPoint x: 376, endPoint y: 445, distance: 113.0
click at [265, 579] on span "@ProjectMemory: getting tone_of_voice" at bounding box center [335, 584] width 143 height 11
click at [537, 553] on p "Let me know if you'd like any adjustments or additional details!" at bounding box center [454, 560] width 407 height 15
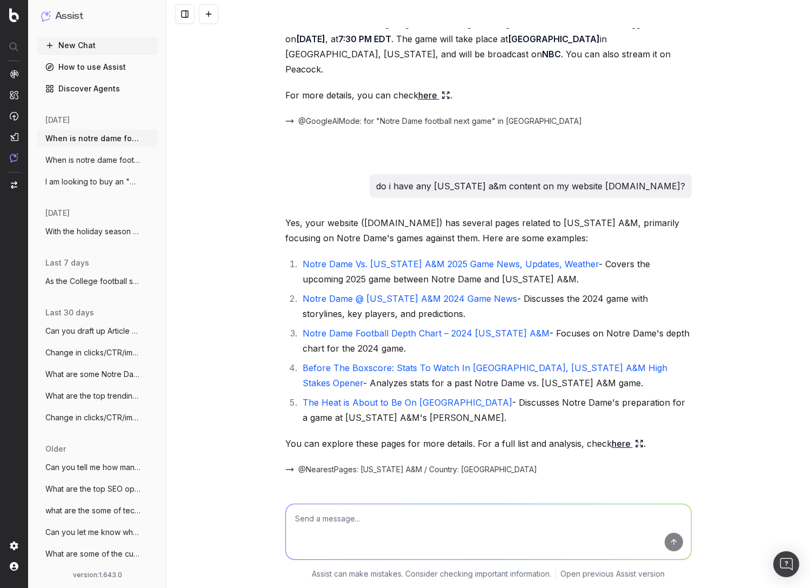
scroll to position [0, 0]
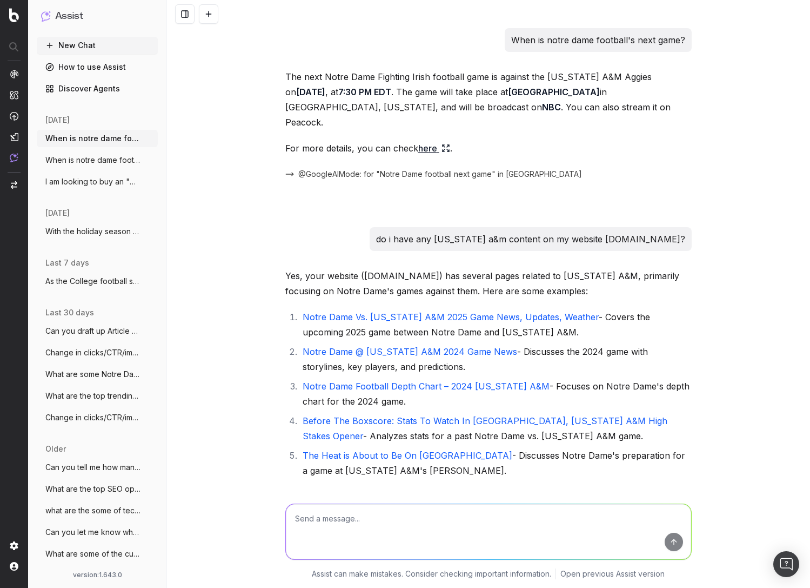
click at [204, 185] on div "When is notre dame football's next game? The next Notre Dame Fighting Irish foo…" at bounding box center [489, 294] width 644 height 588
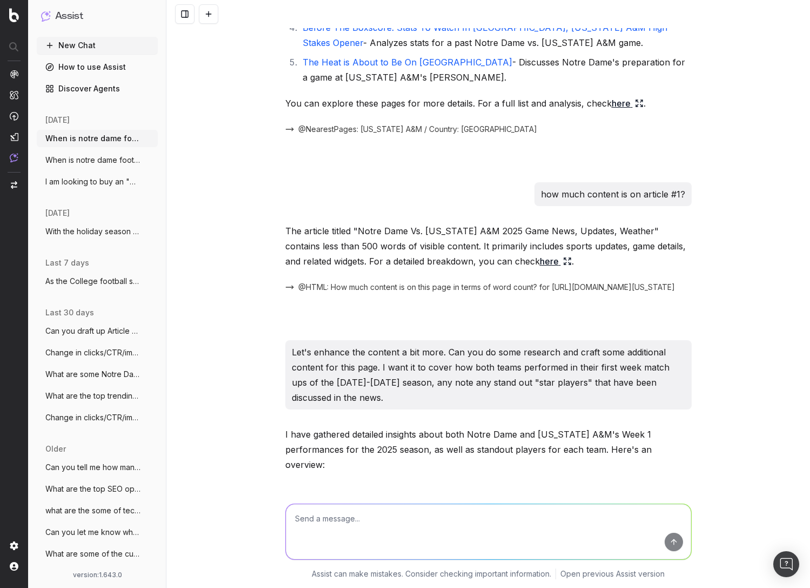
scroll to position [433, 0]
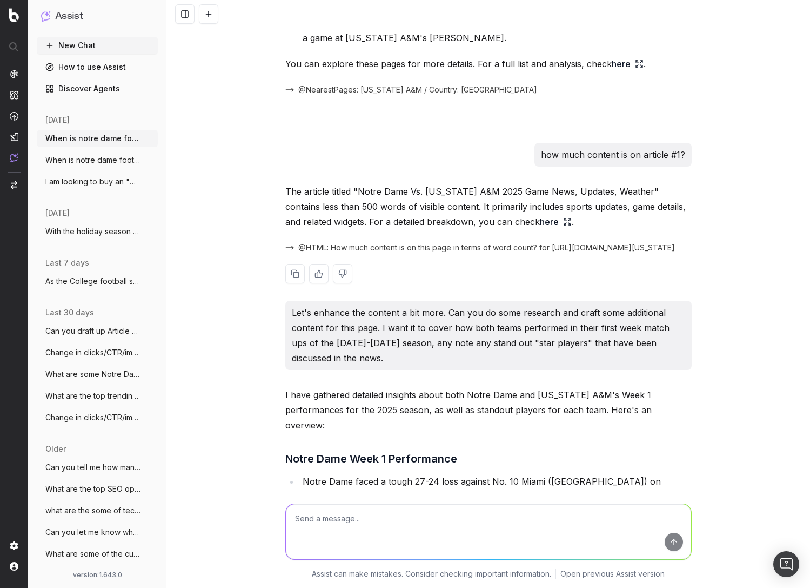
click at [540, 214] on link "here" at bounding box center [556, 221] width 32 height 15
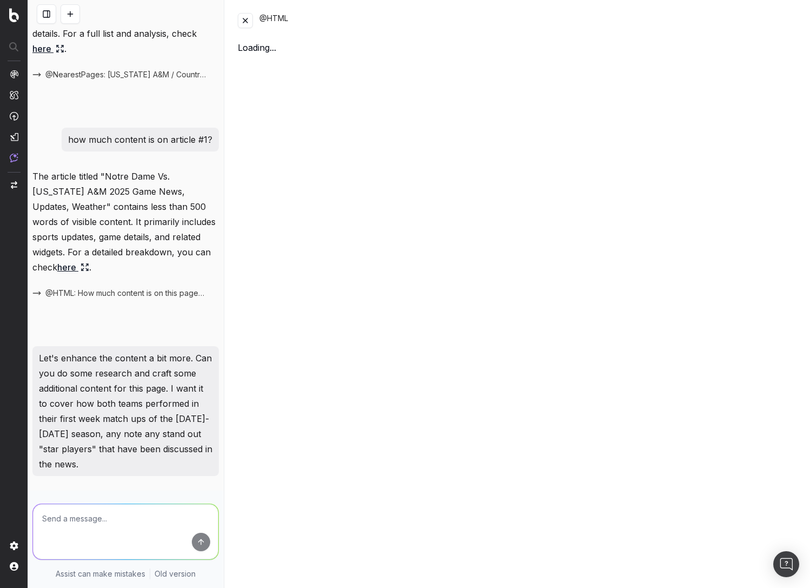
scroll to position [675, 0]
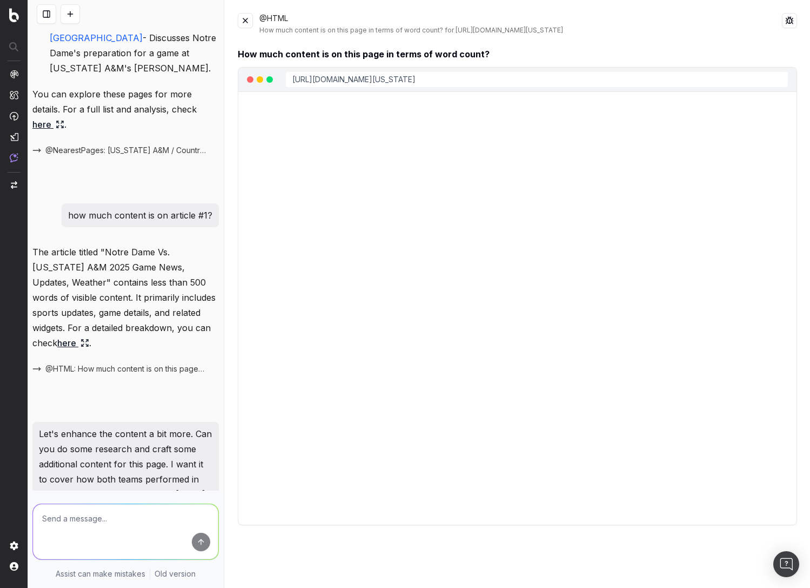
click at [248, 24] on button at bounding box center [245, 20] width 15 height 15
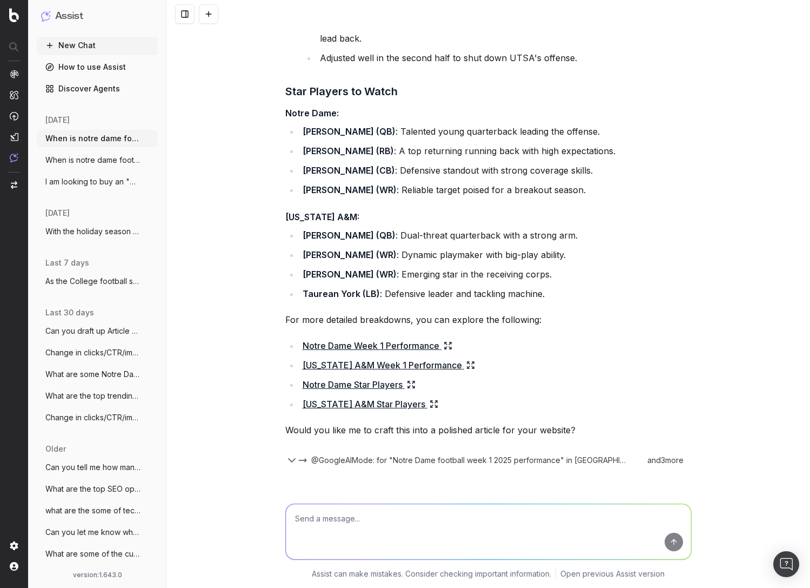
scroll to position [1298, 0]
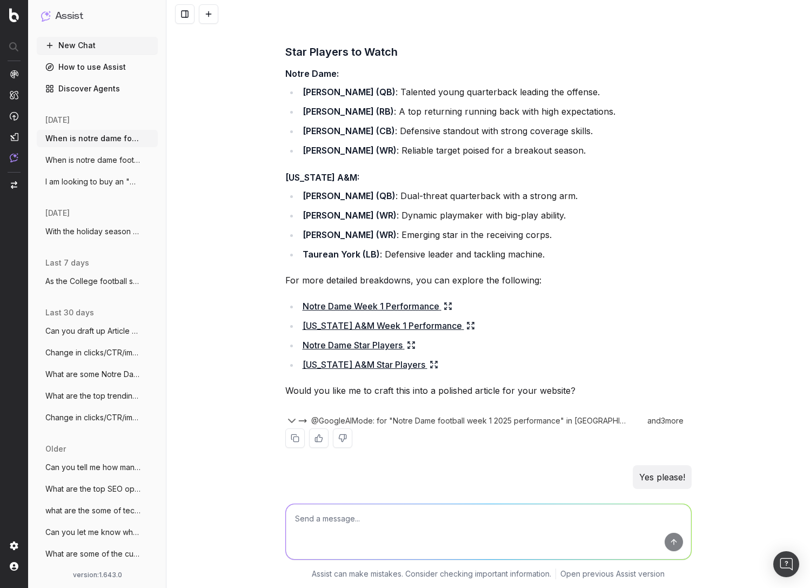
click at [430, 360] on icon at bounding box center [434, 364] width 9 height 9
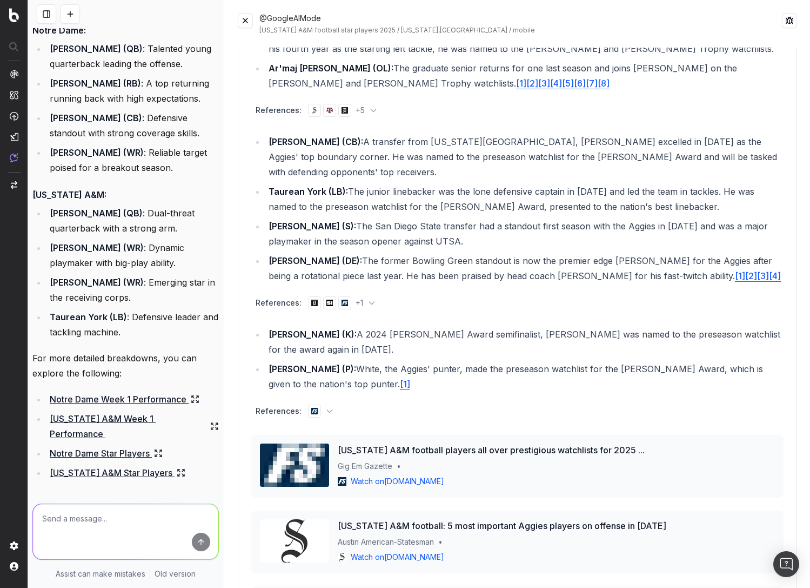
scroll to position [378, 0]
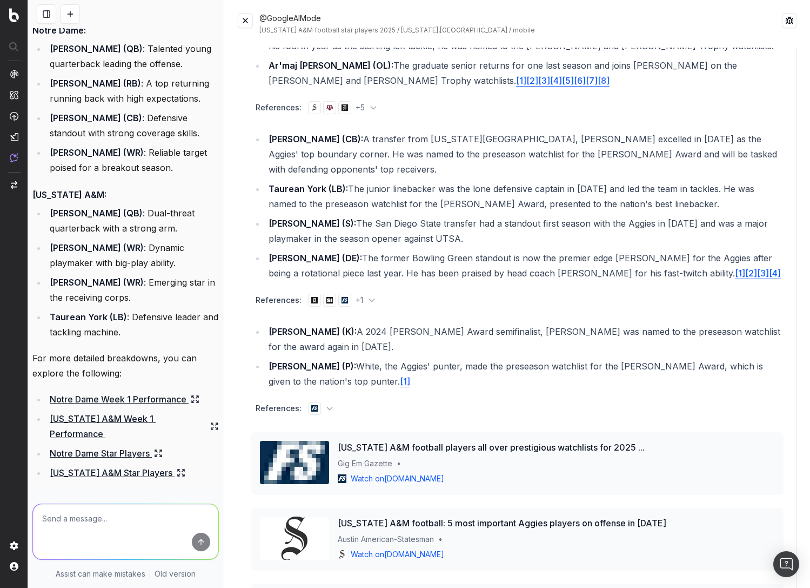
click at [253, 22] on button at bounding box center [245, 20] width 15 height 15
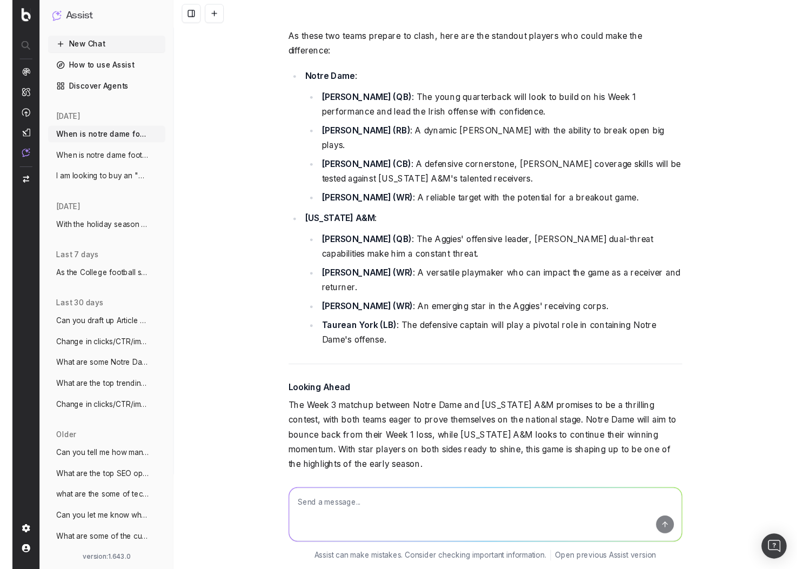
scroll to position [2601, 0]
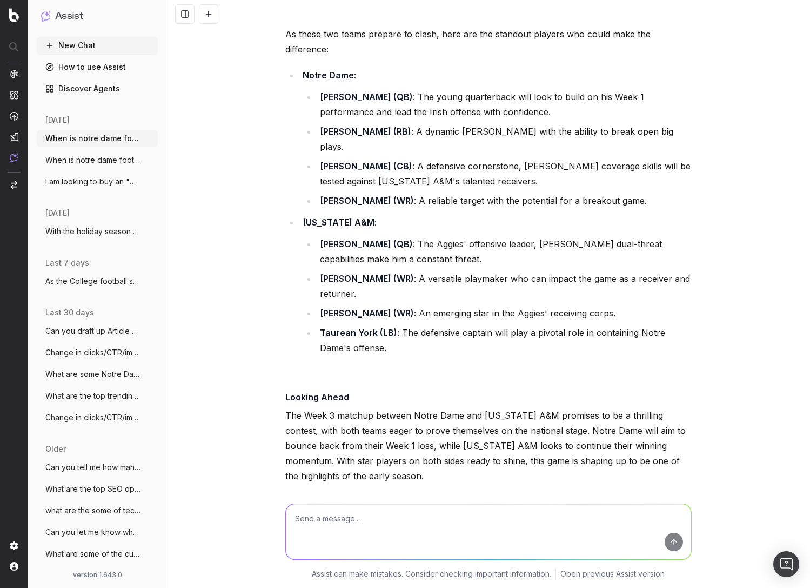
click at [440, 536] on textarea at bounding box center [489, 531] width 406 height 55
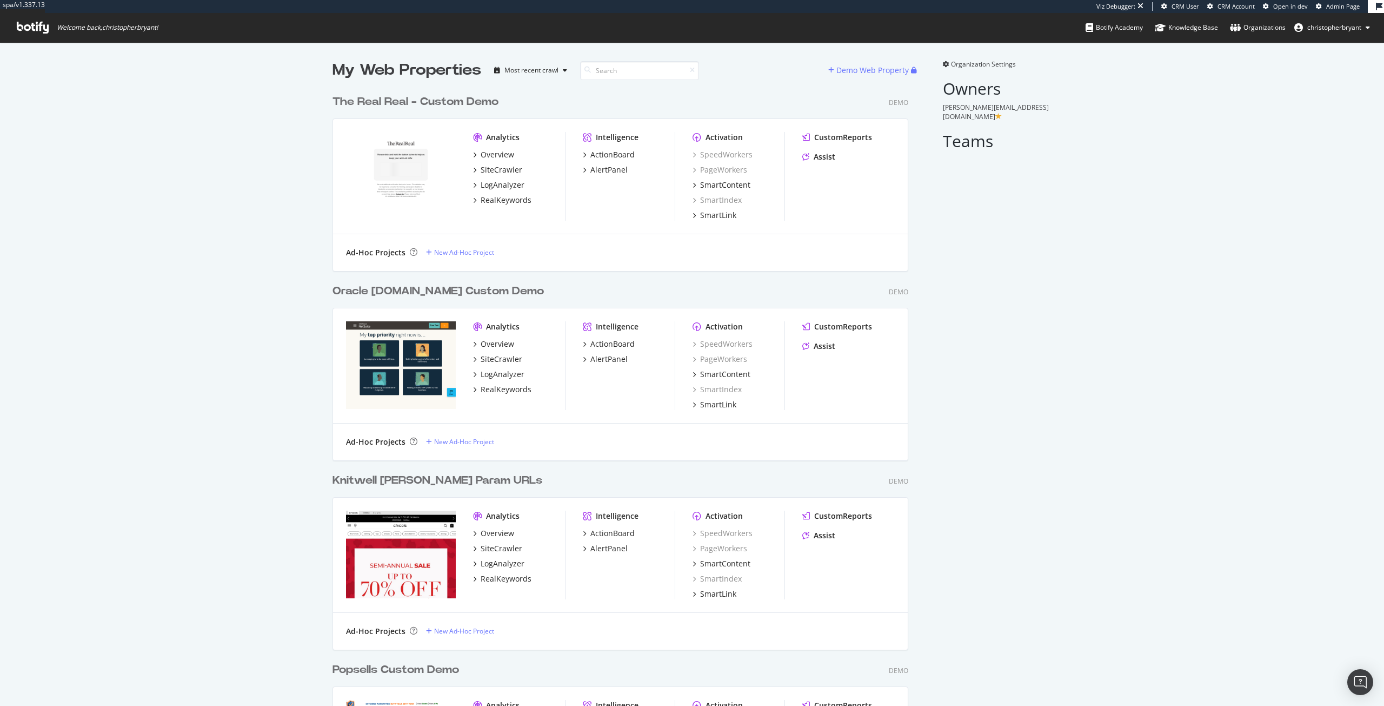
scroll to position [5934, 576]
click at [490, 357] on div "SiteCrawler" at bounding box center [502, 359] width 42 height 11
